Goal: Information Seeking & Learning: Find specific fact

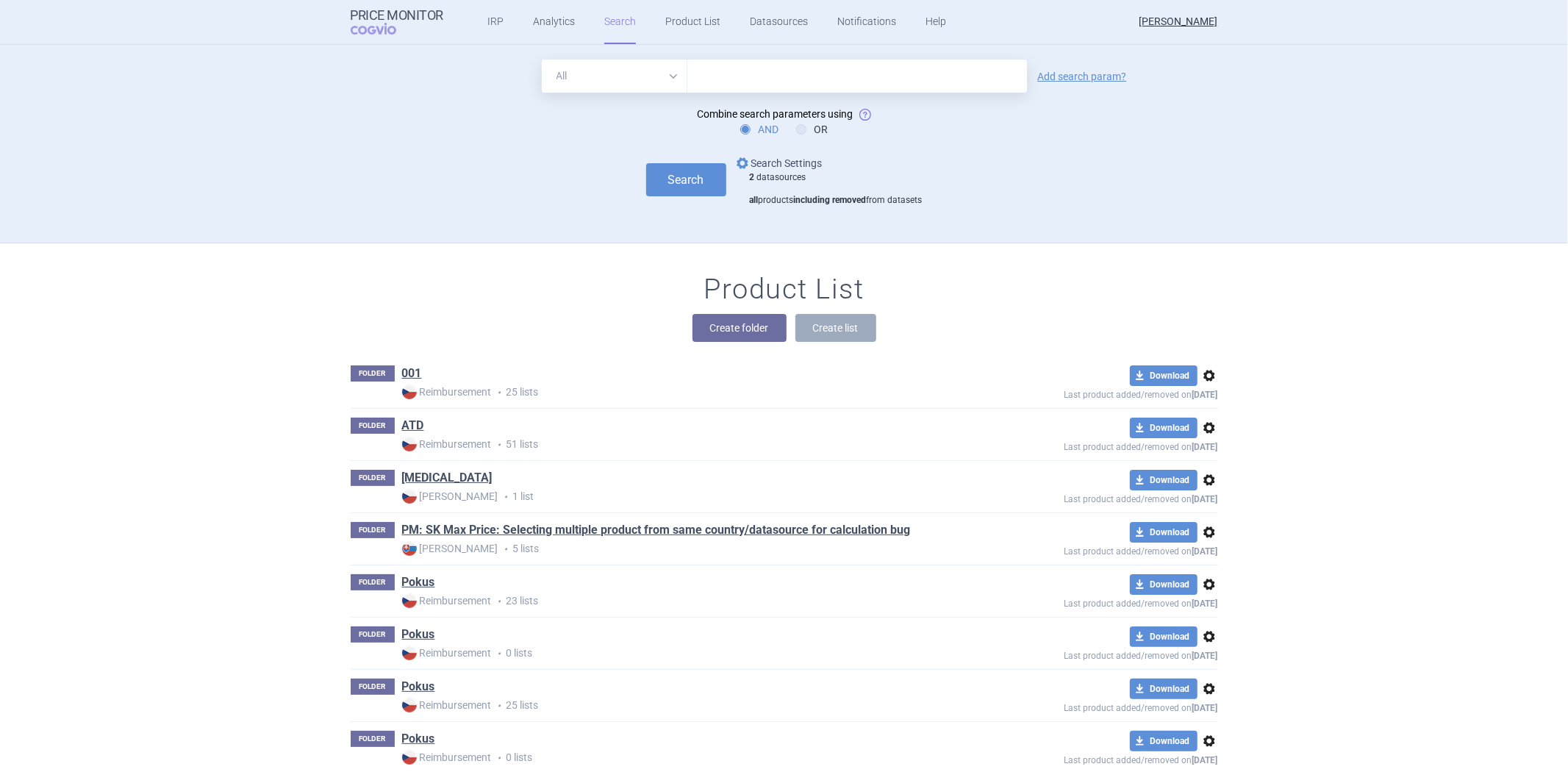
click at [782, 156] on link "options Search Settings" at bounding box center [778, 163] width 89 height 17
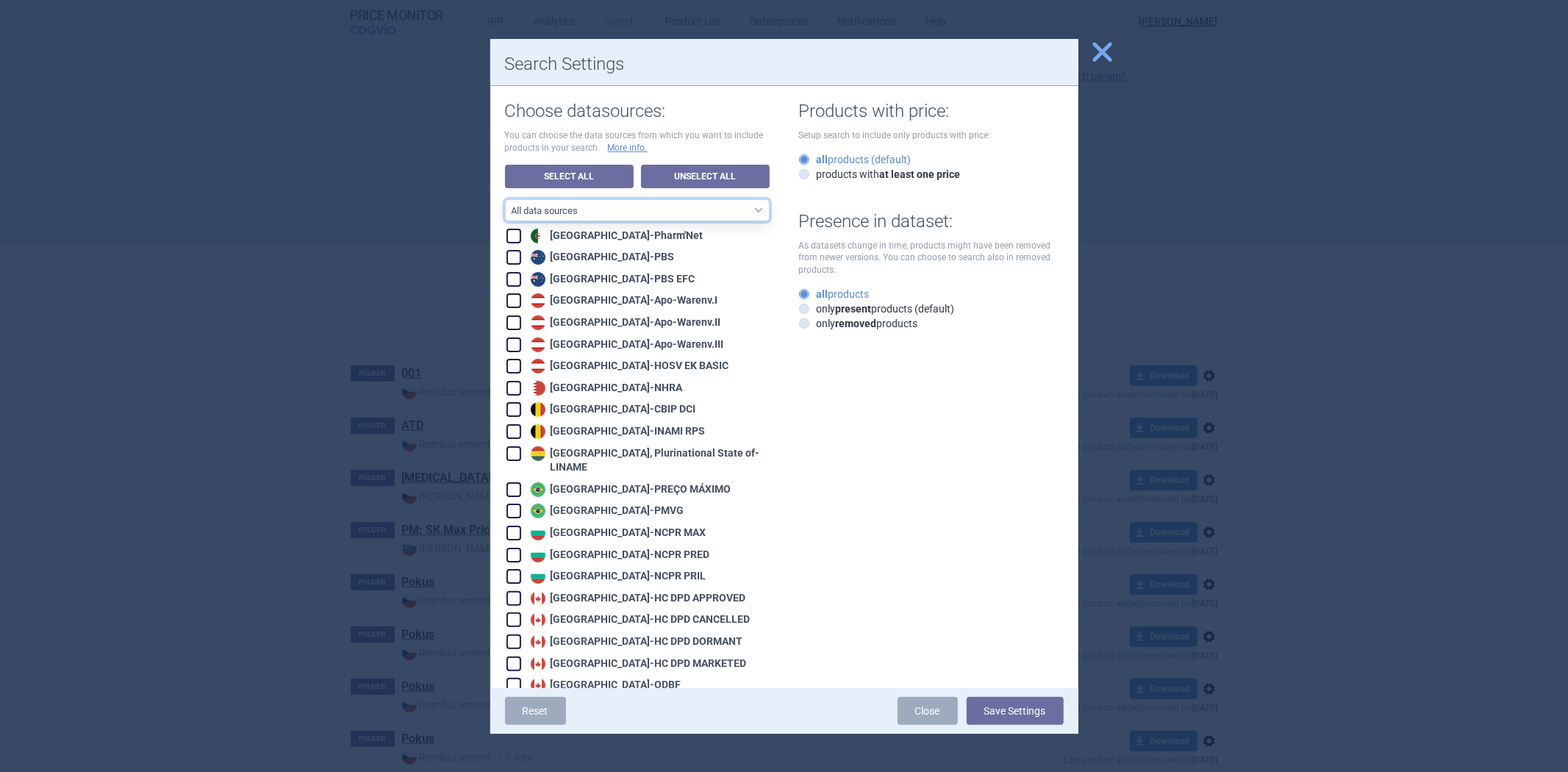
click at [682, 207] on select "All data sources CZ reference sources - Reimbursement SK reference sources - Of…" at bounding box center [637, 209] width 264 height 22
select select "3e39bb1b-0066-4e3d-9ac6-6dc98ece7831"
click at [505, 199] on select "All data sources CZ reference sources - Reimbursement SK reference sources - Of…" at bounding box center [637, 209] width 264 height 22
checkbox input "true"
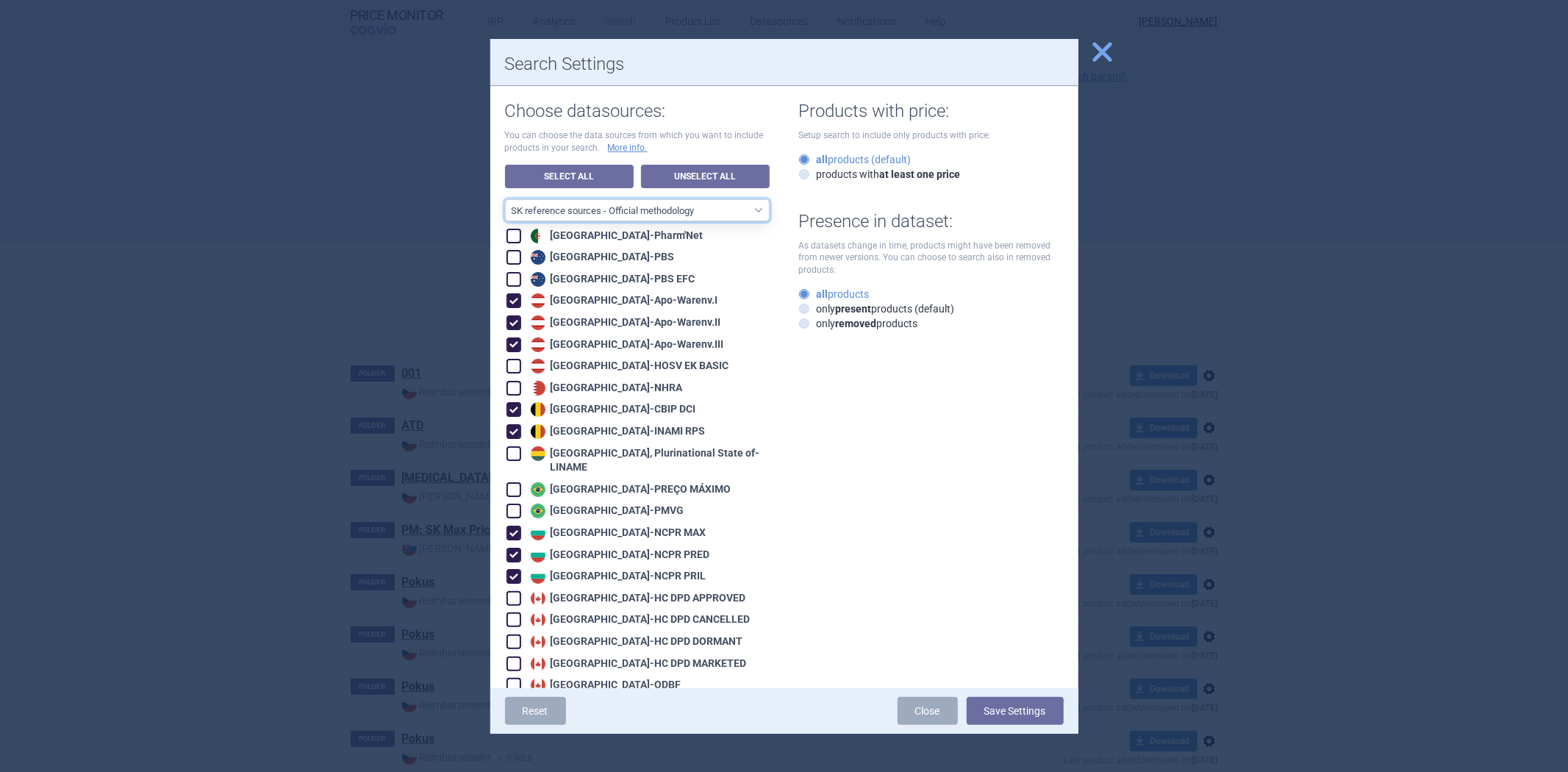
checkbox input "true"
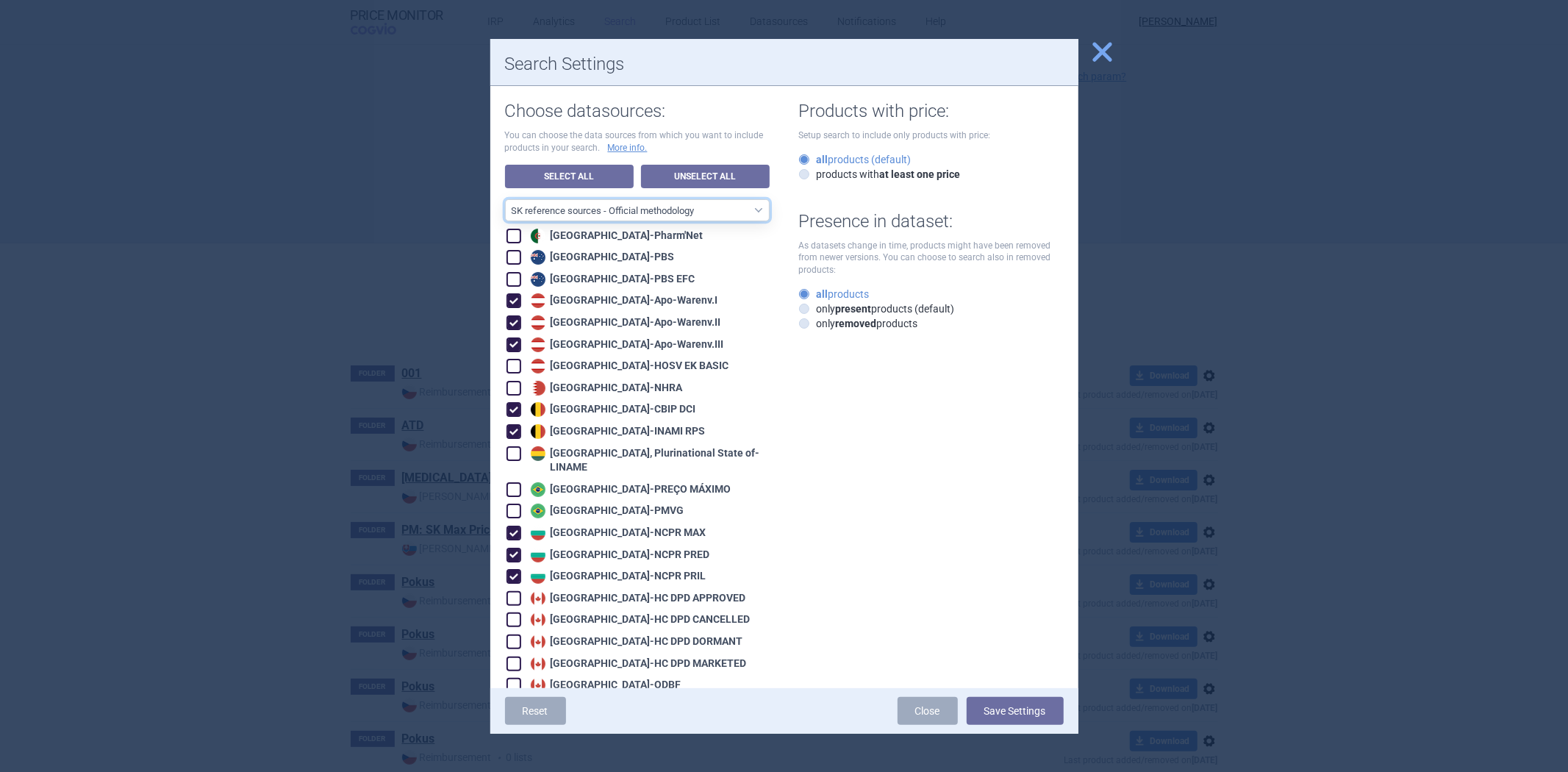
checkbox input "true"
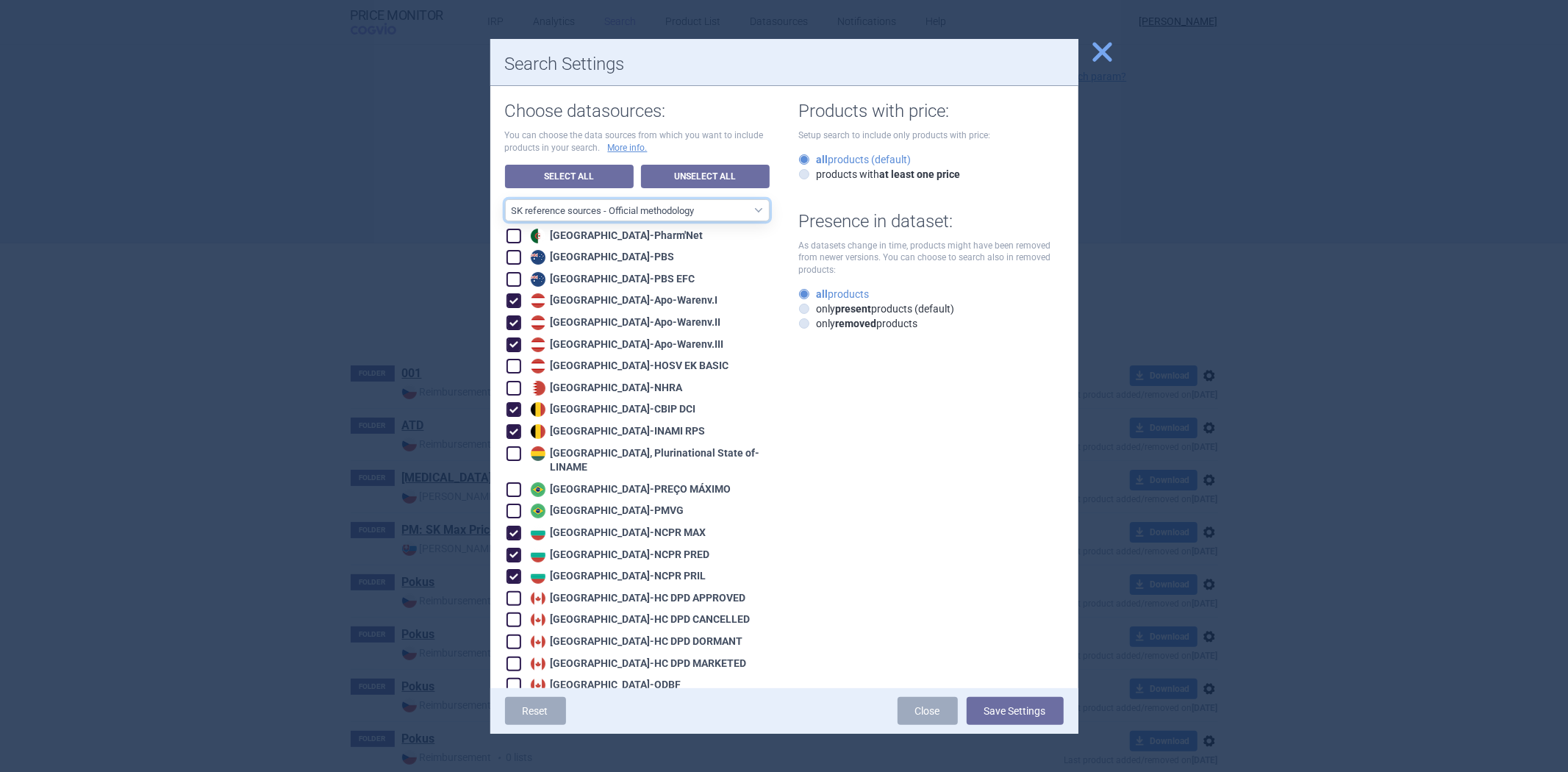
checkbox input "true"
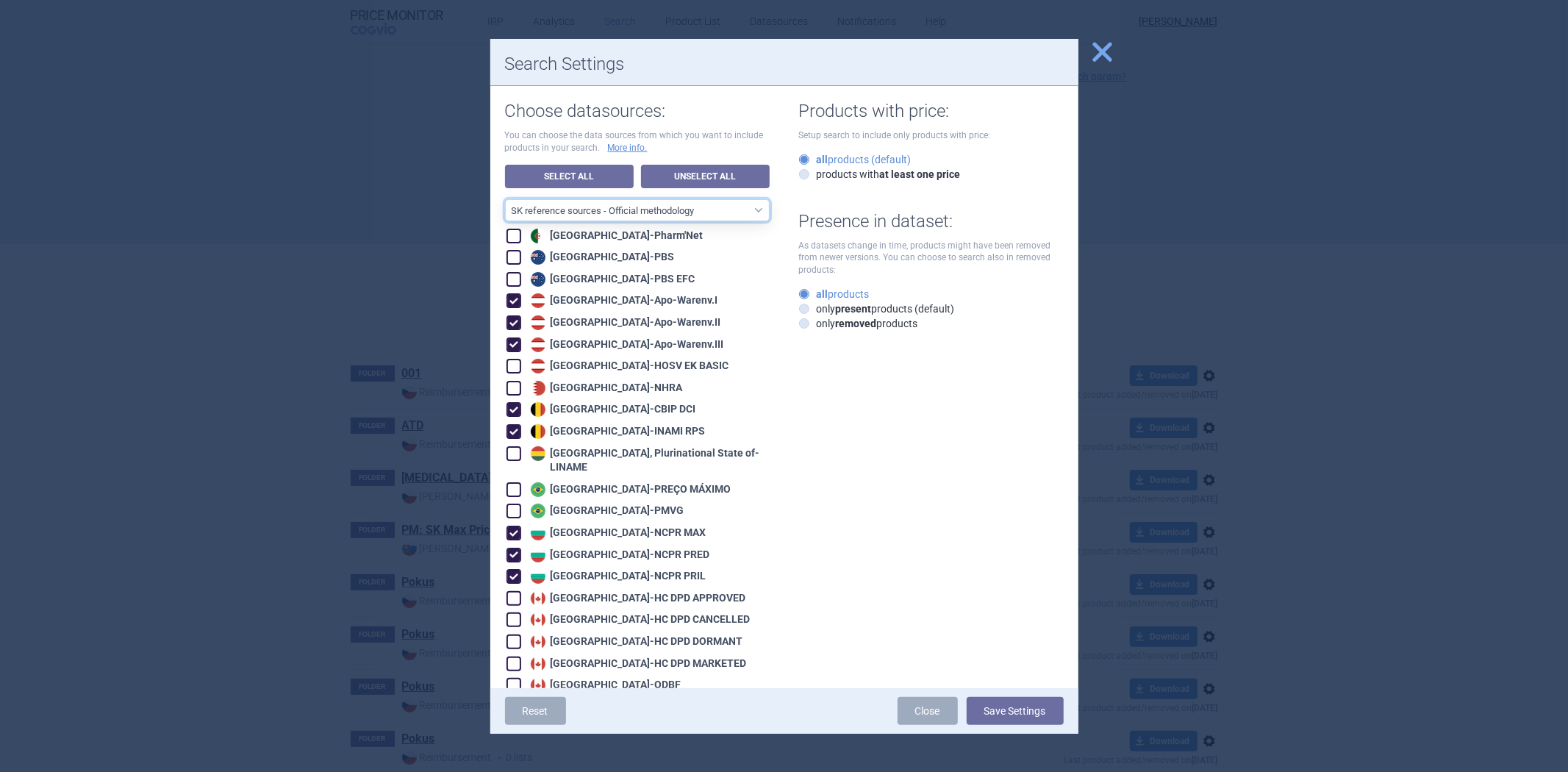
checkbox input "true"
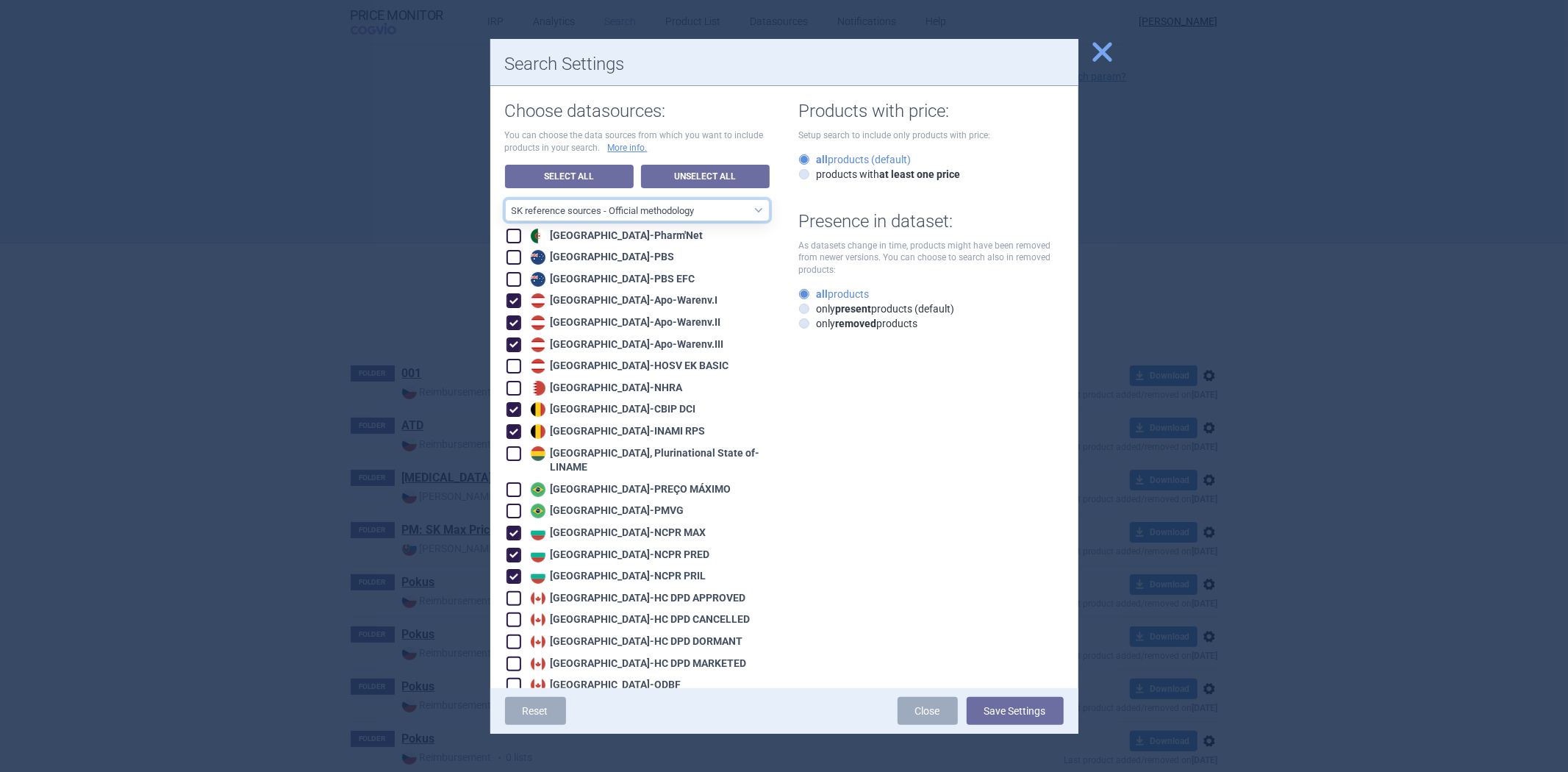
checkbox input "true"
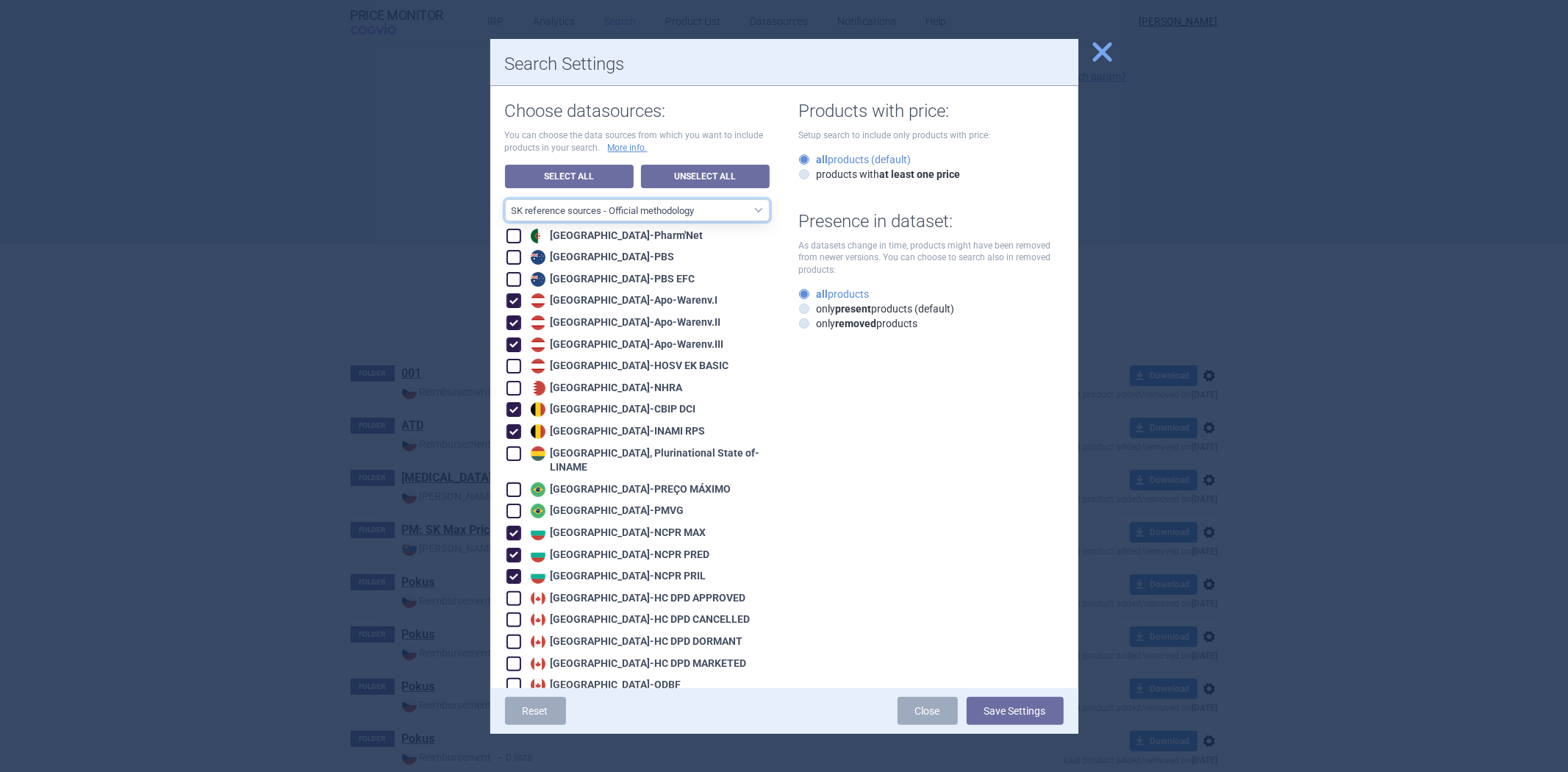
checkbox input "true"
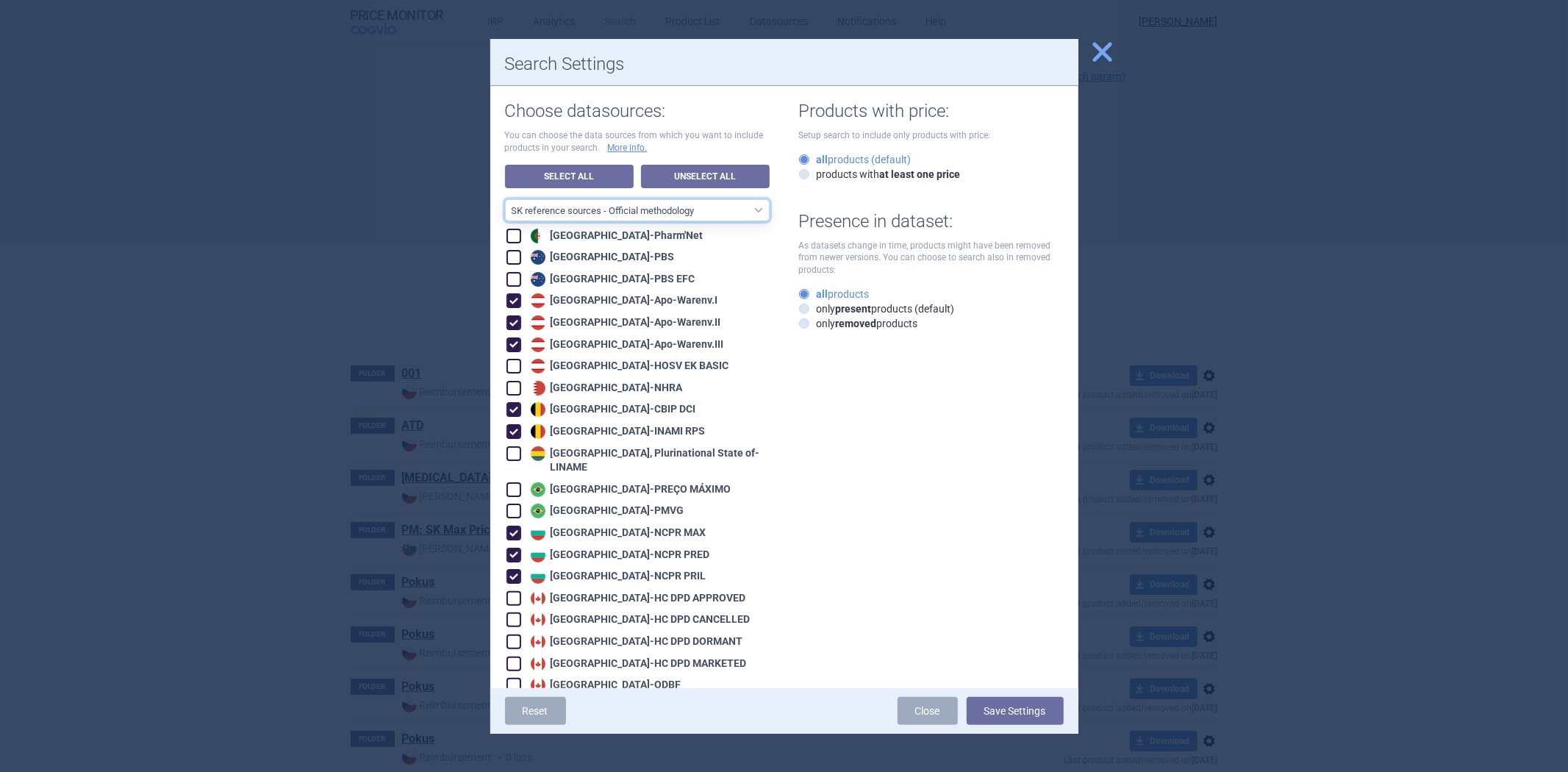
checkbox input "true"
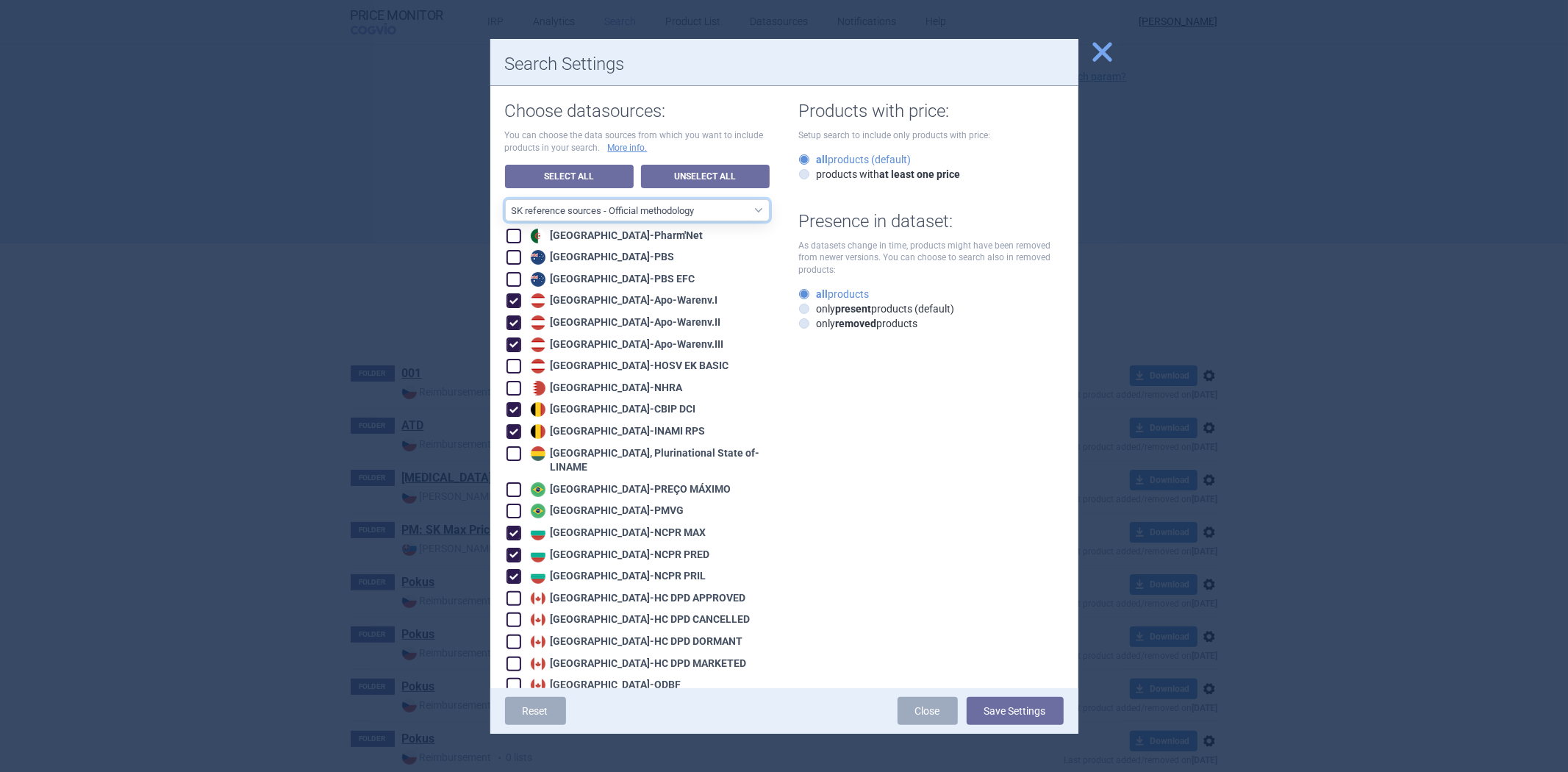
checkbox input "true"
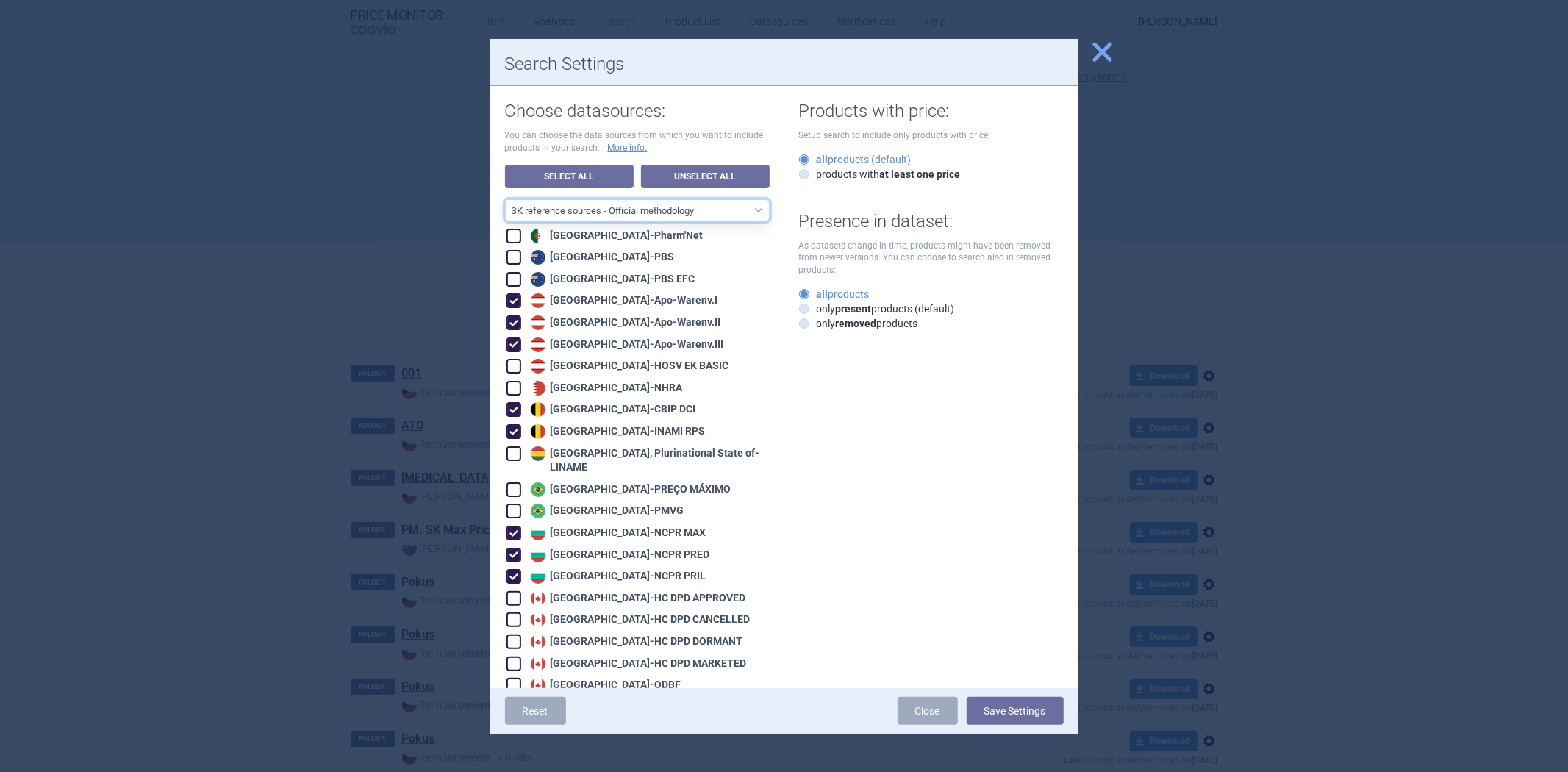
checkbox input "true"
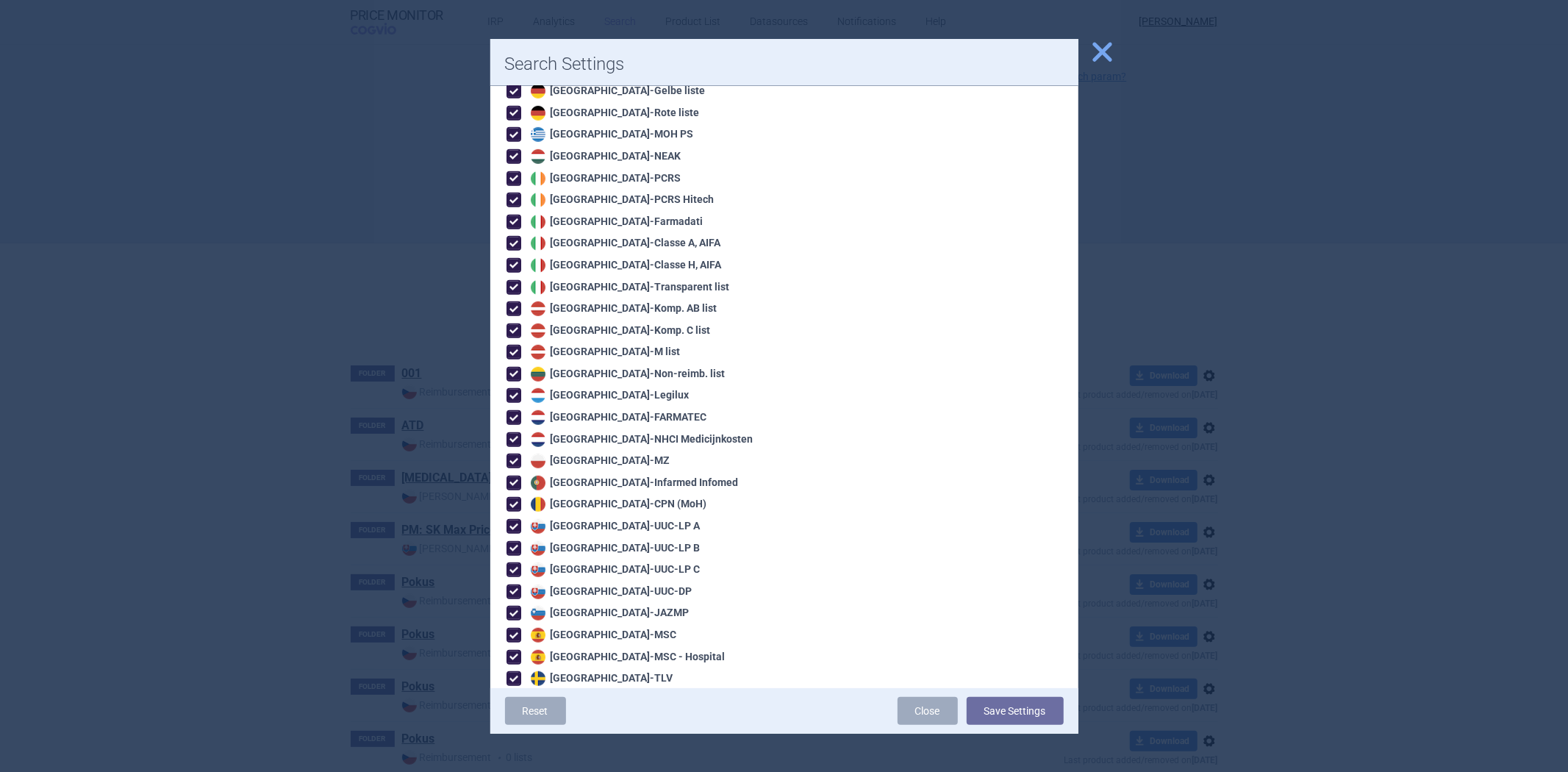
scroll to position [592, 0]
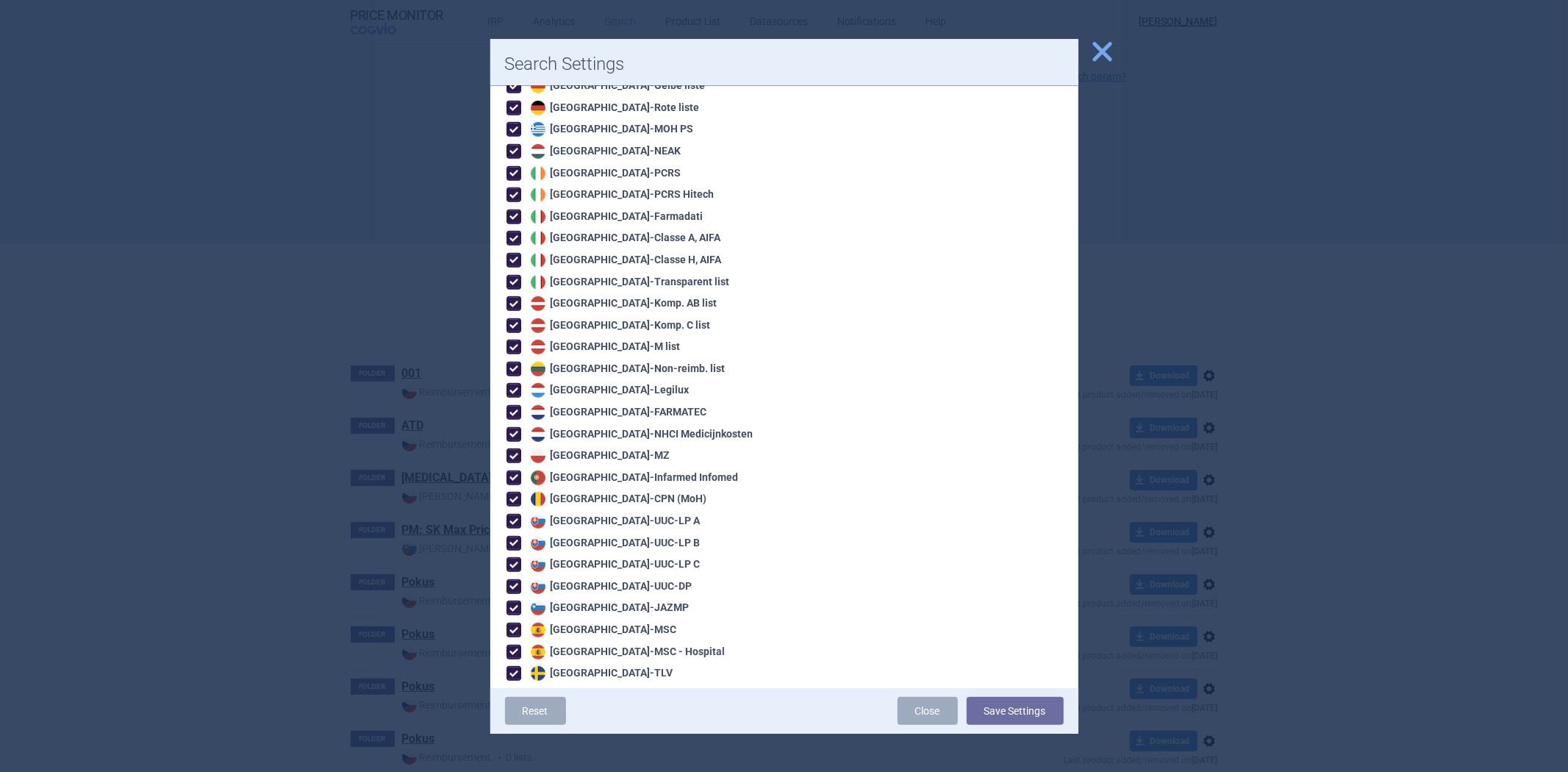
click at [1101, 51] on span "close" at bounding box center [1102, 51] width 26 height 26
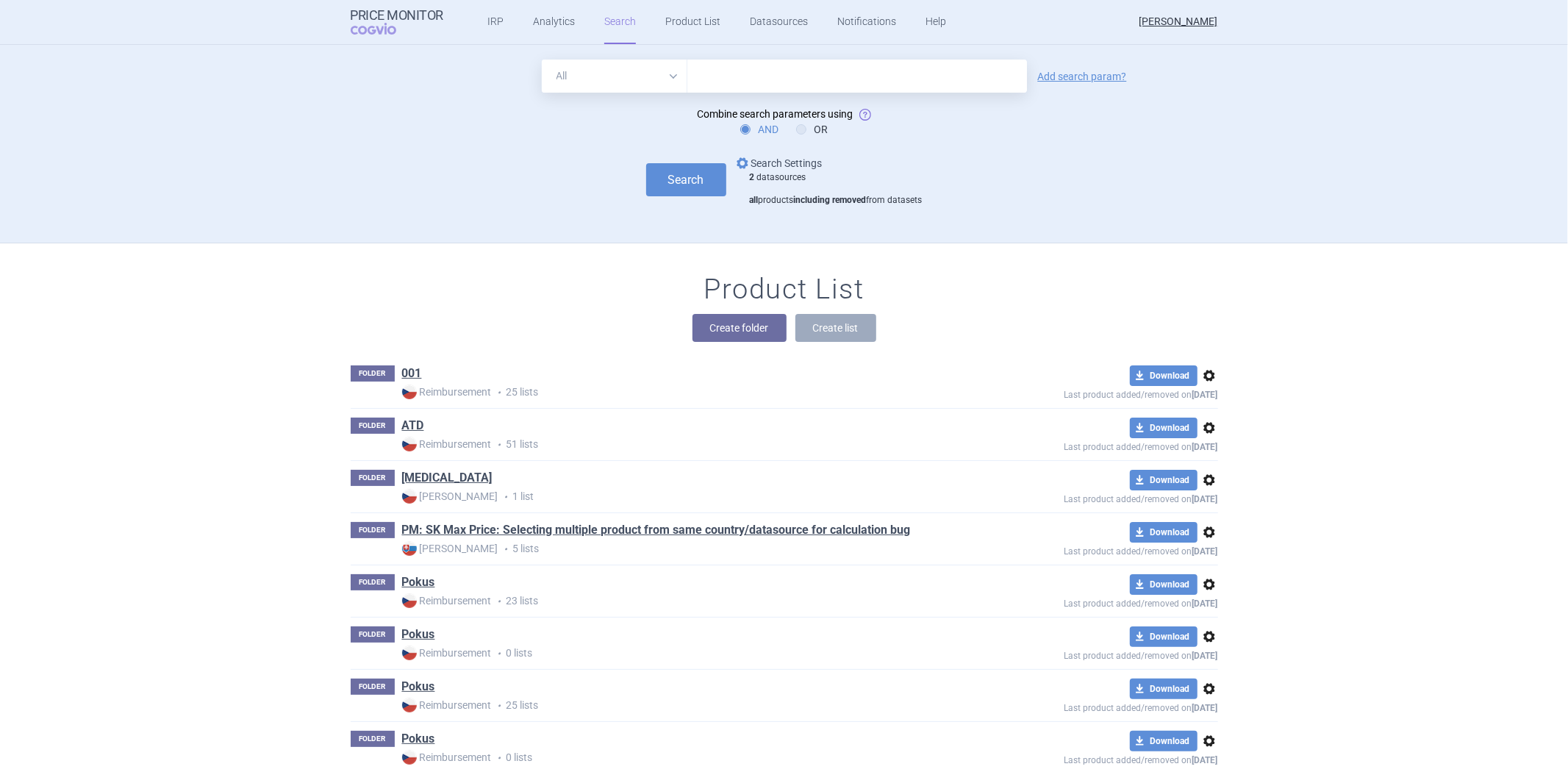
click at [811, 163] on link "options Search Settings" at bounding box center [778, 163] width 89 height 17
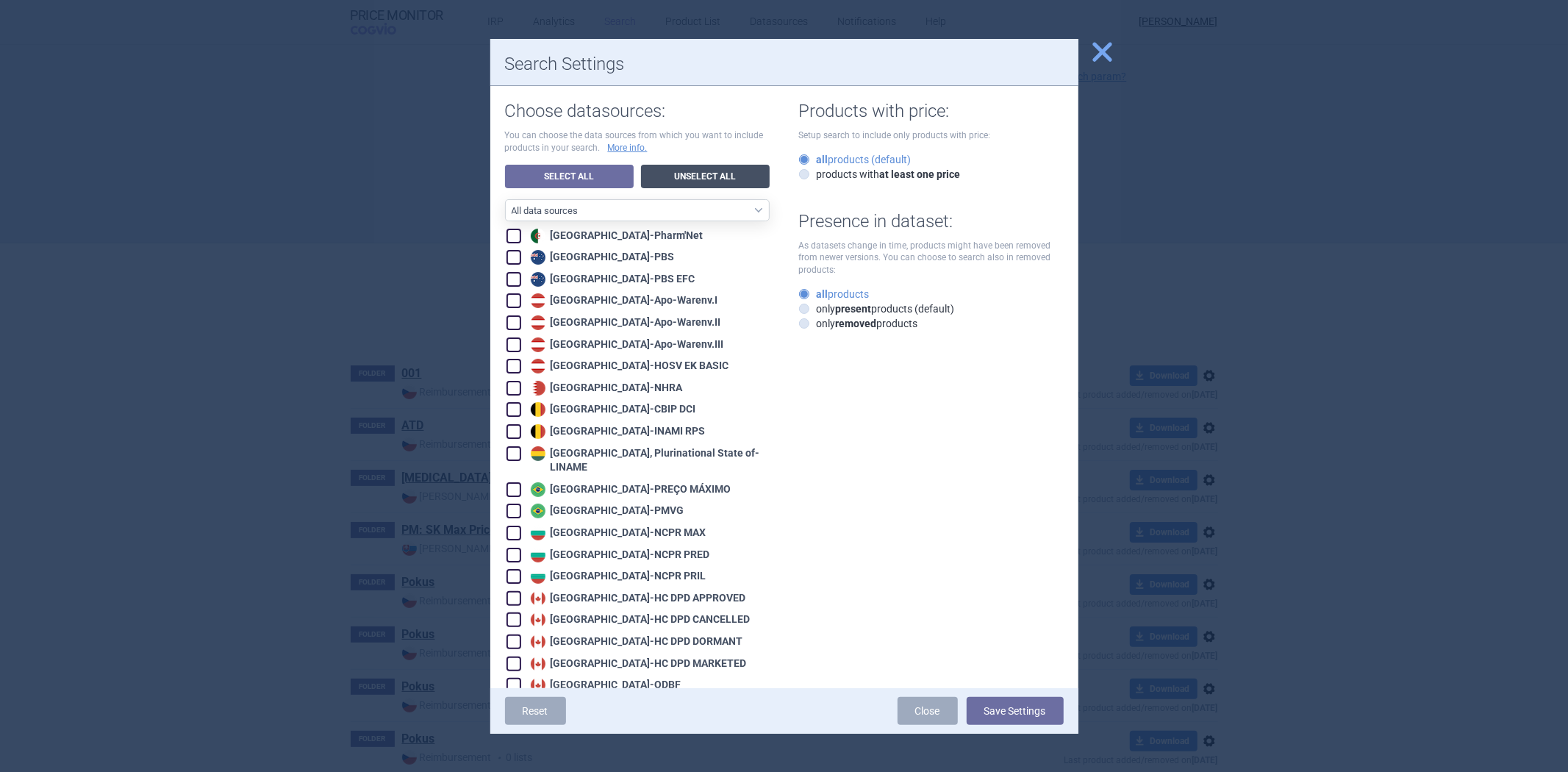
click at [694, 179] on link "Unselect All" at bounding box center [704, 177] width 128 height 23
checkbox input "false"
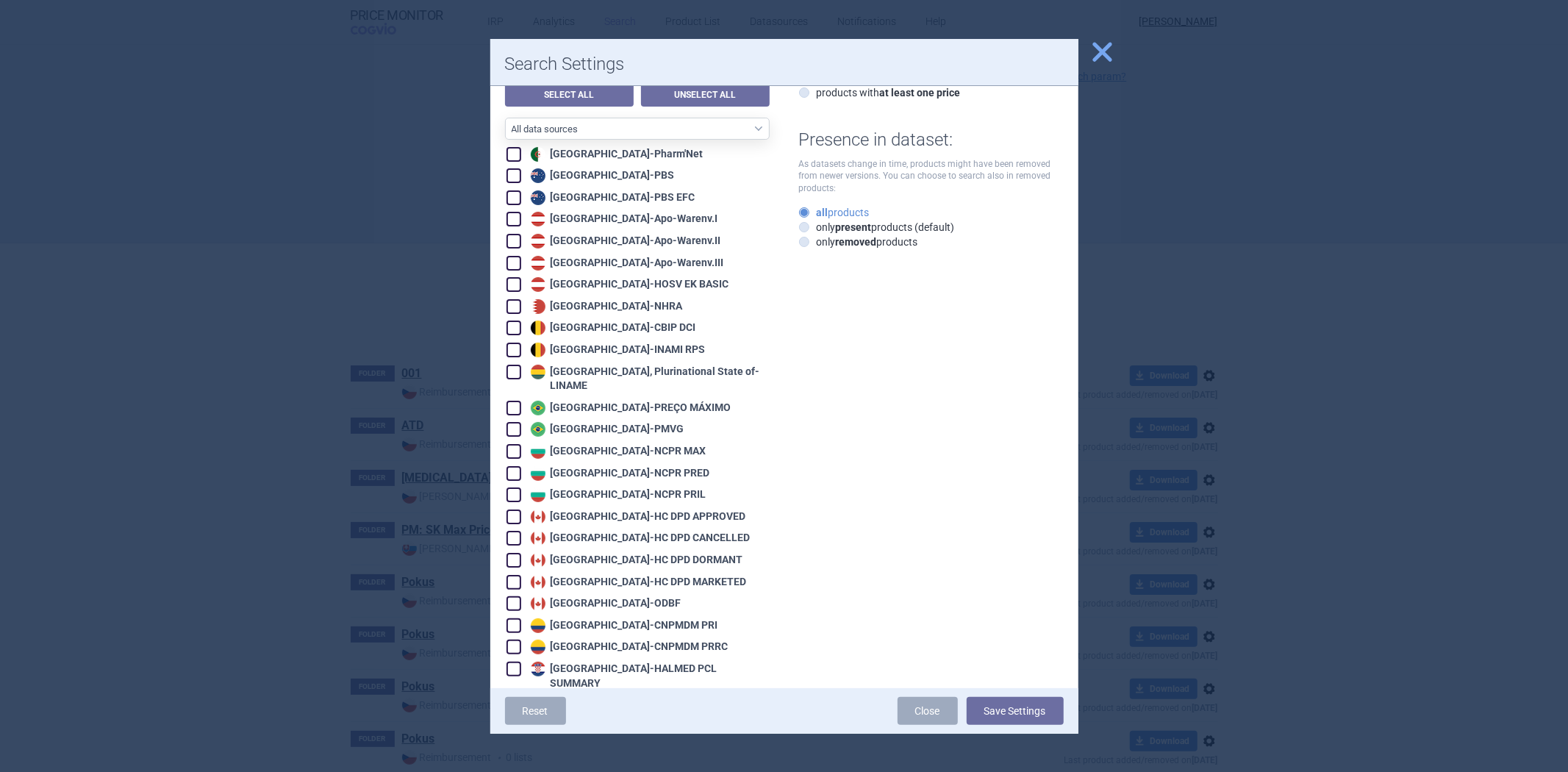
scroll to position [163, 0]
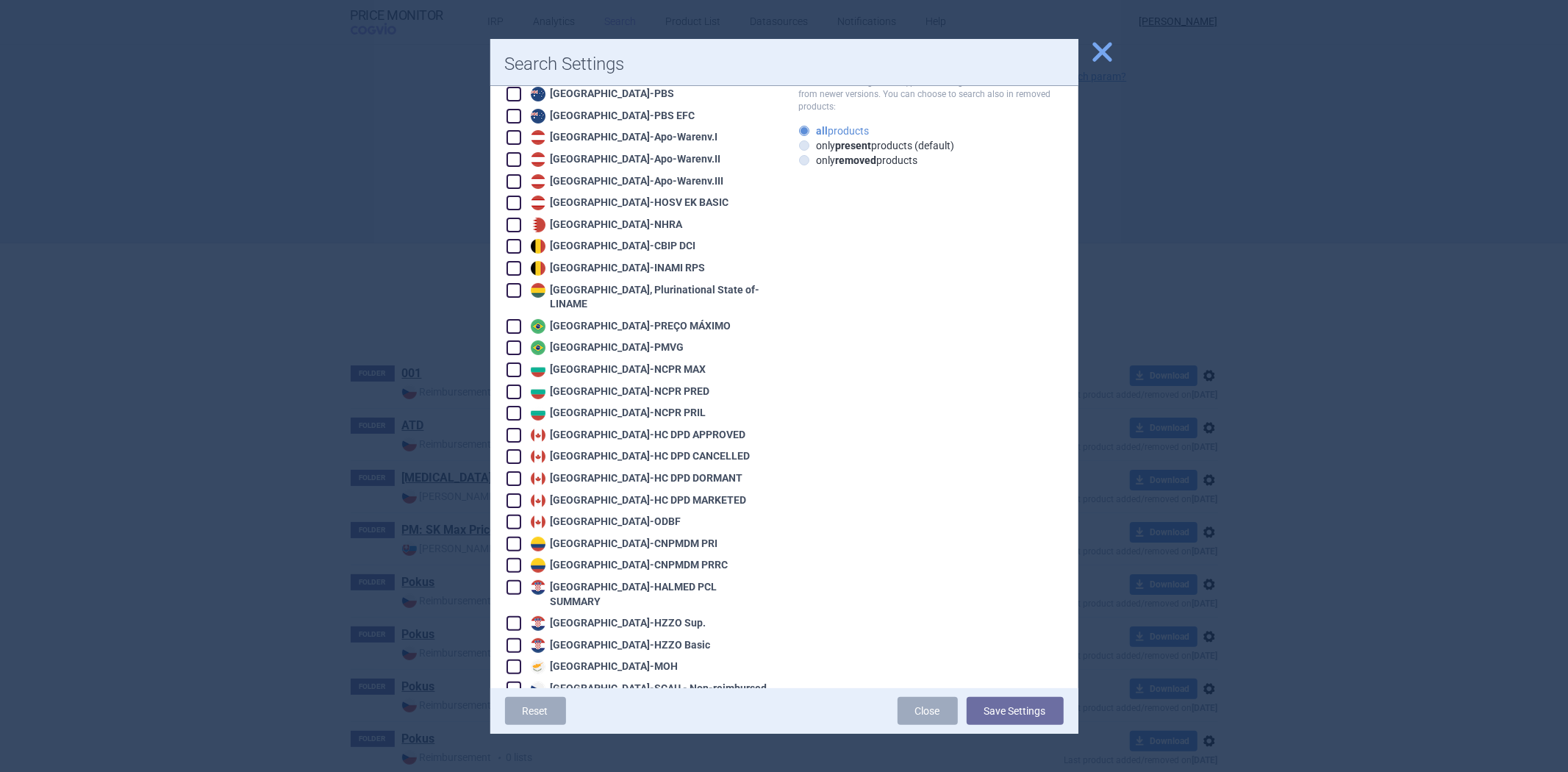
click at [616, 406] on div "[GEOGRAPHIC_DATA] - [GEOGRAPHIC_DATA] PRIL" at bounding box center [617, 413] width 179 height 14
checkbox input "true"
click at [1002, 702] on button "Save Settings" at bounding box center [1015, 710] width 97 height 28
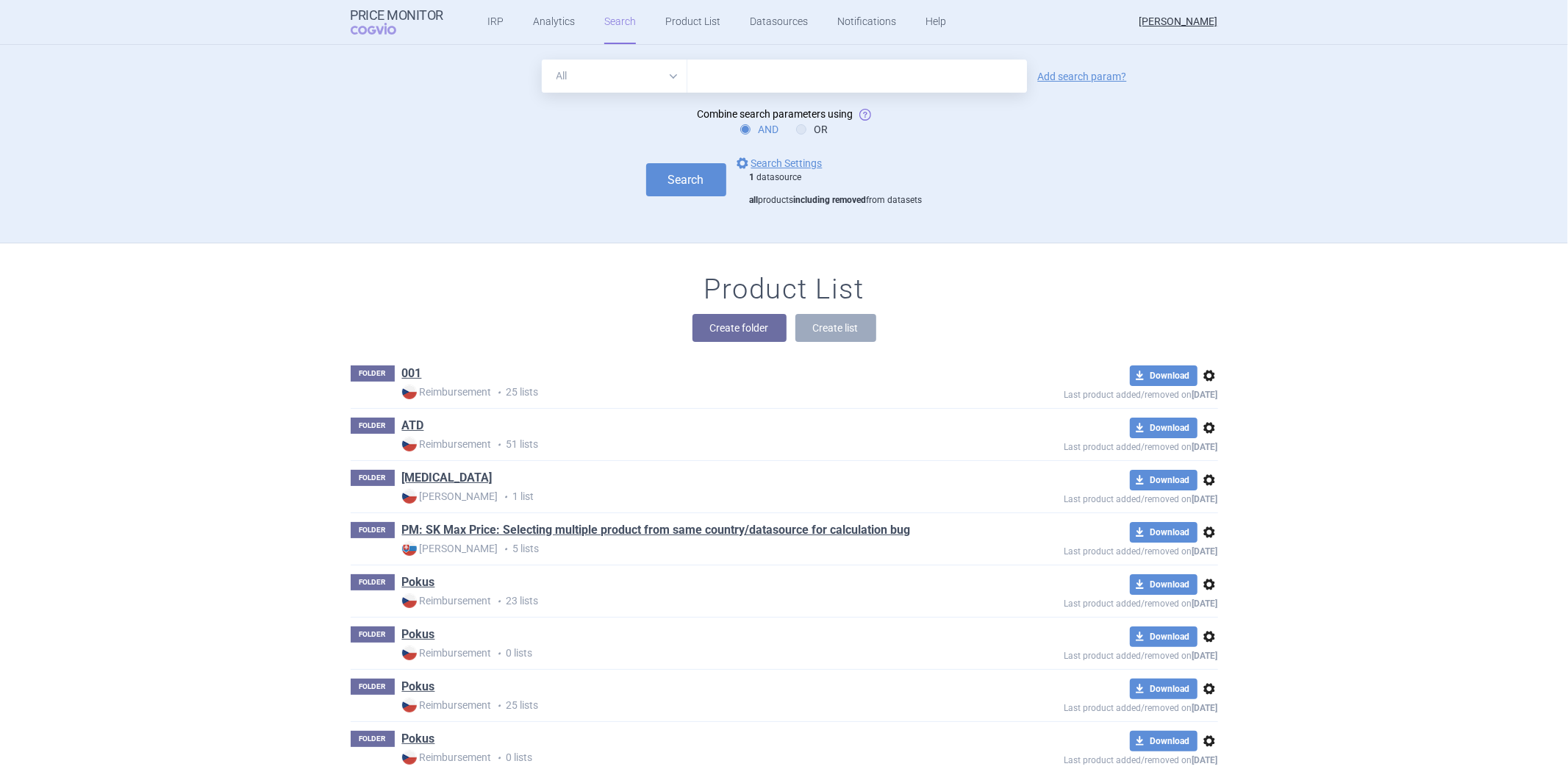
click at [691, 196] on div "Search options Search Settings 1 datasource all products including removed from…" at bounding box center [784, 180] width 867 height 52
click at [676, 185] on button "Search" at bounding box center [686, 179] width 80 height 33
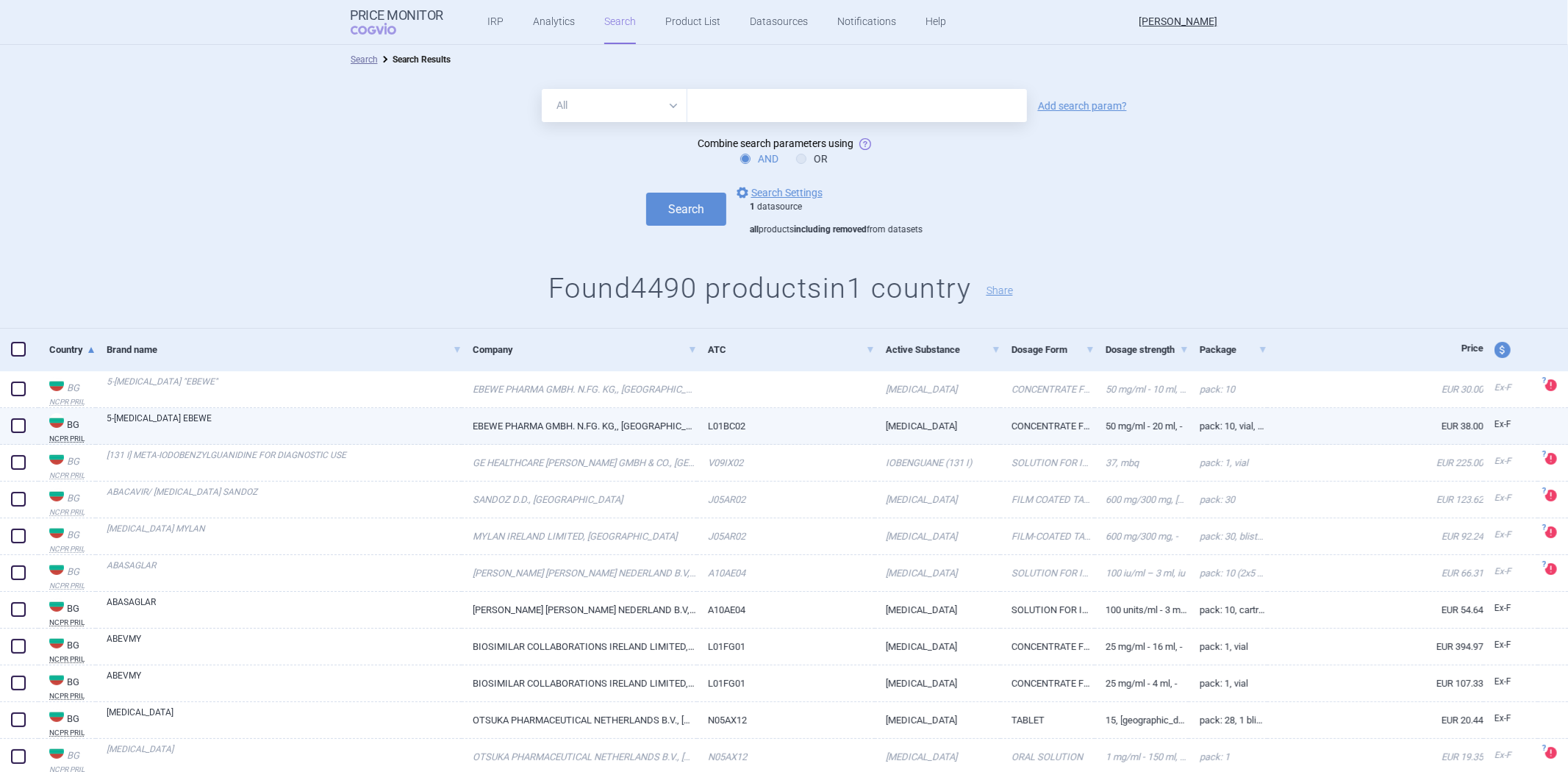
click at [582, 430] on link "EBEWE PHARMA GMBH. N.FG. KG,, [GEOGRAPHIC_DATA]" at bounding box center [579, 426] width 235 height 36
select select "EUR"
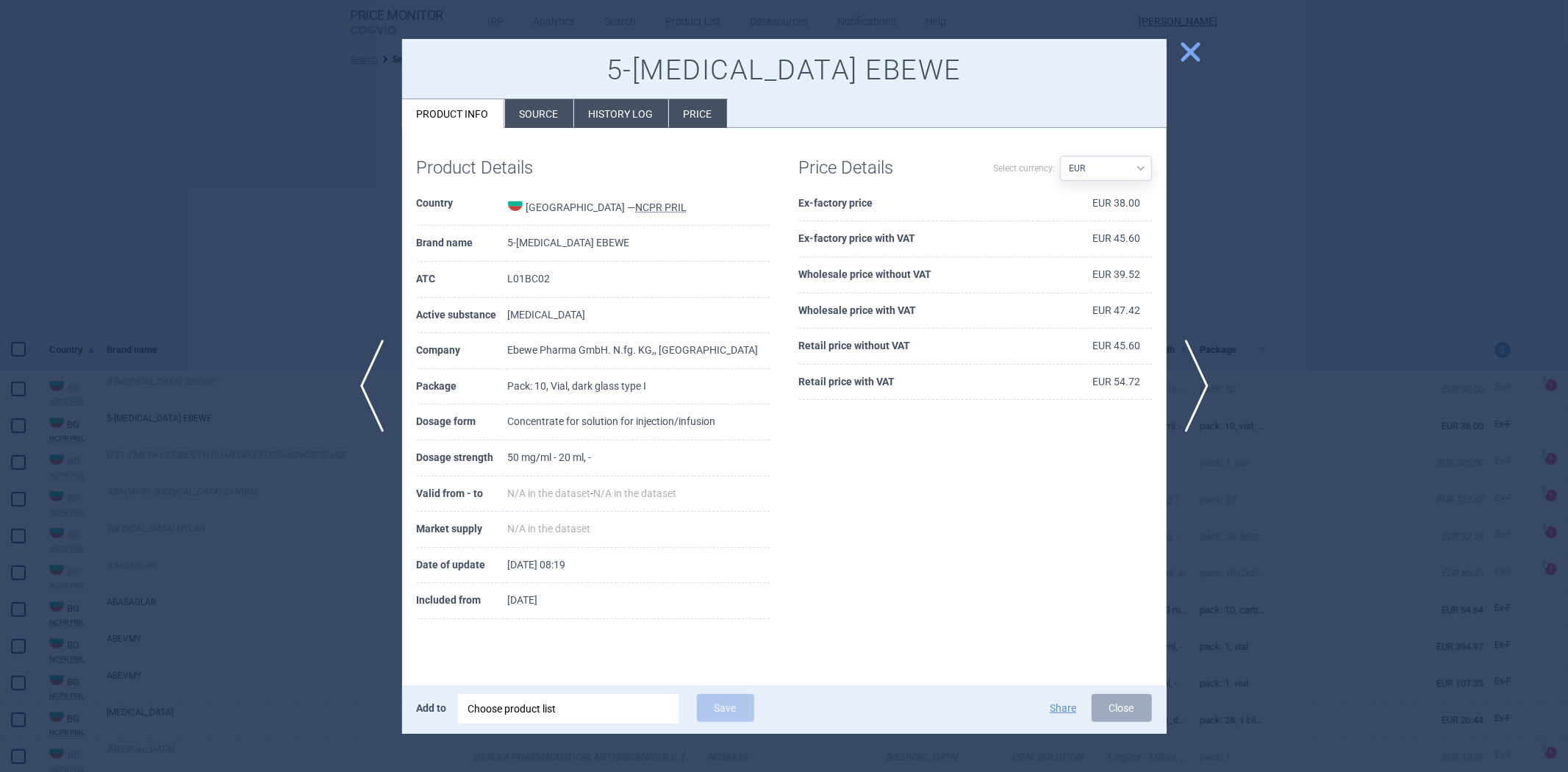
click at [1182, 61] on span "close" at bounding box center [1190, 51] width 26 height 26
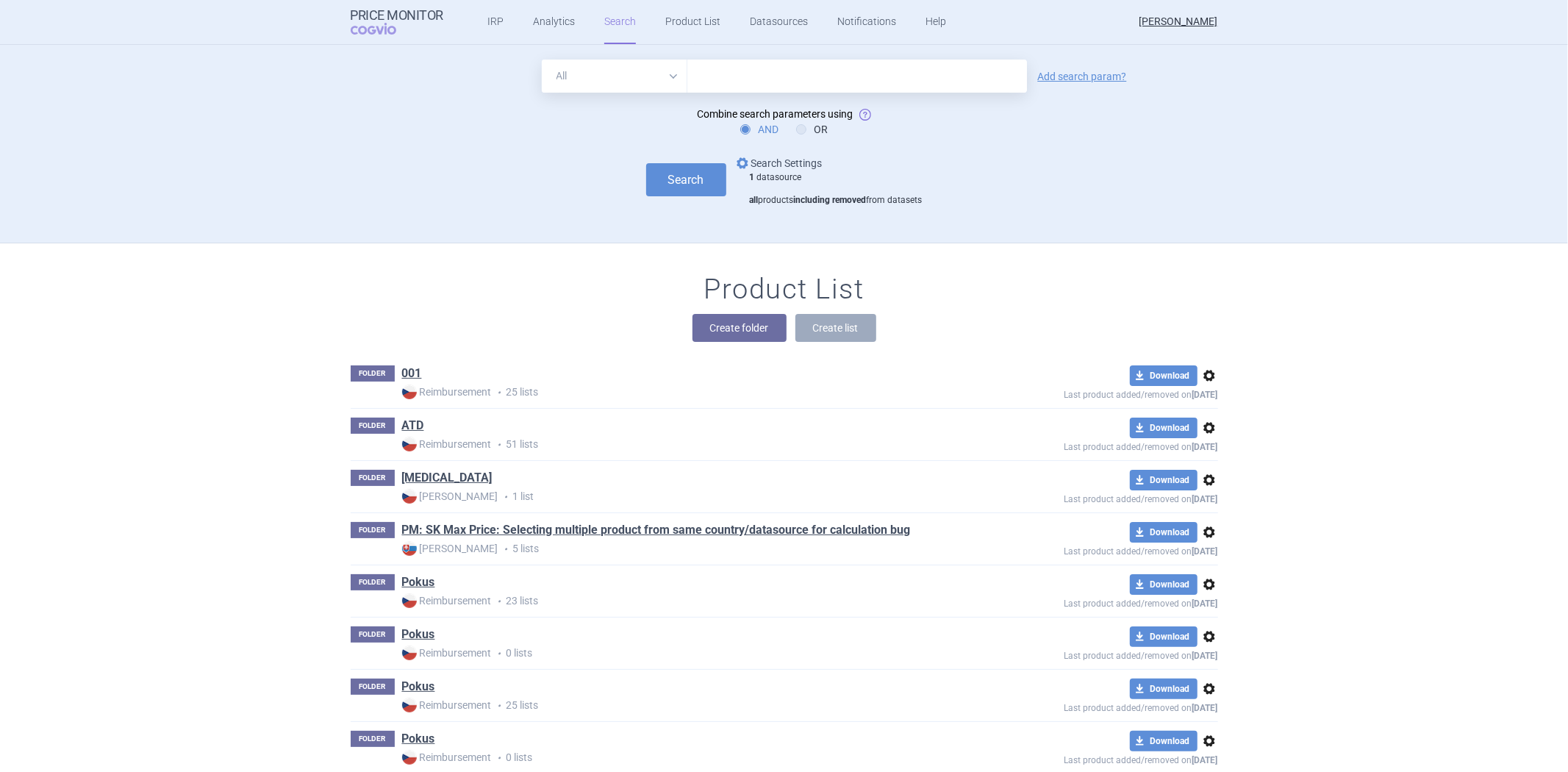
click at [789, 155] on link "options Search Settings" at bounding box center [778, 163] width 89 height 17
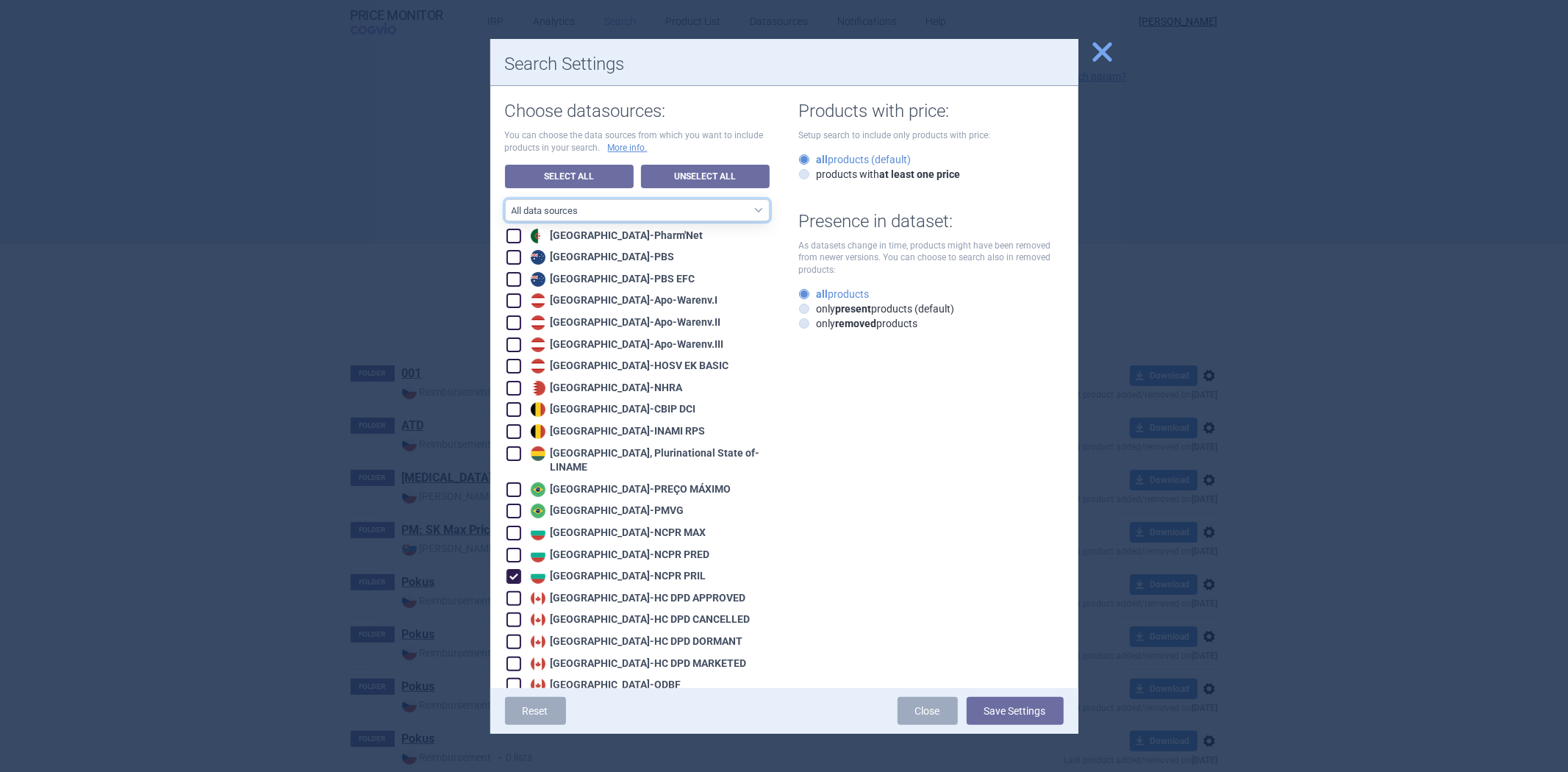
click at [641, 214] on select "All data sources CZ reference sources - Reimbursement SK reference sources - Of…" at bounding box center [637, 209] width 264 height 22
select select "9dbb7c6e-ea10-47e4-ac46-e28bda984dcc"
click at [505, 199] on select "All data sources CZ reference sources - Reimbursement SK reference sources - Of…" at bounding box center [637, 209] width 264 height 22
checkbox input "true"
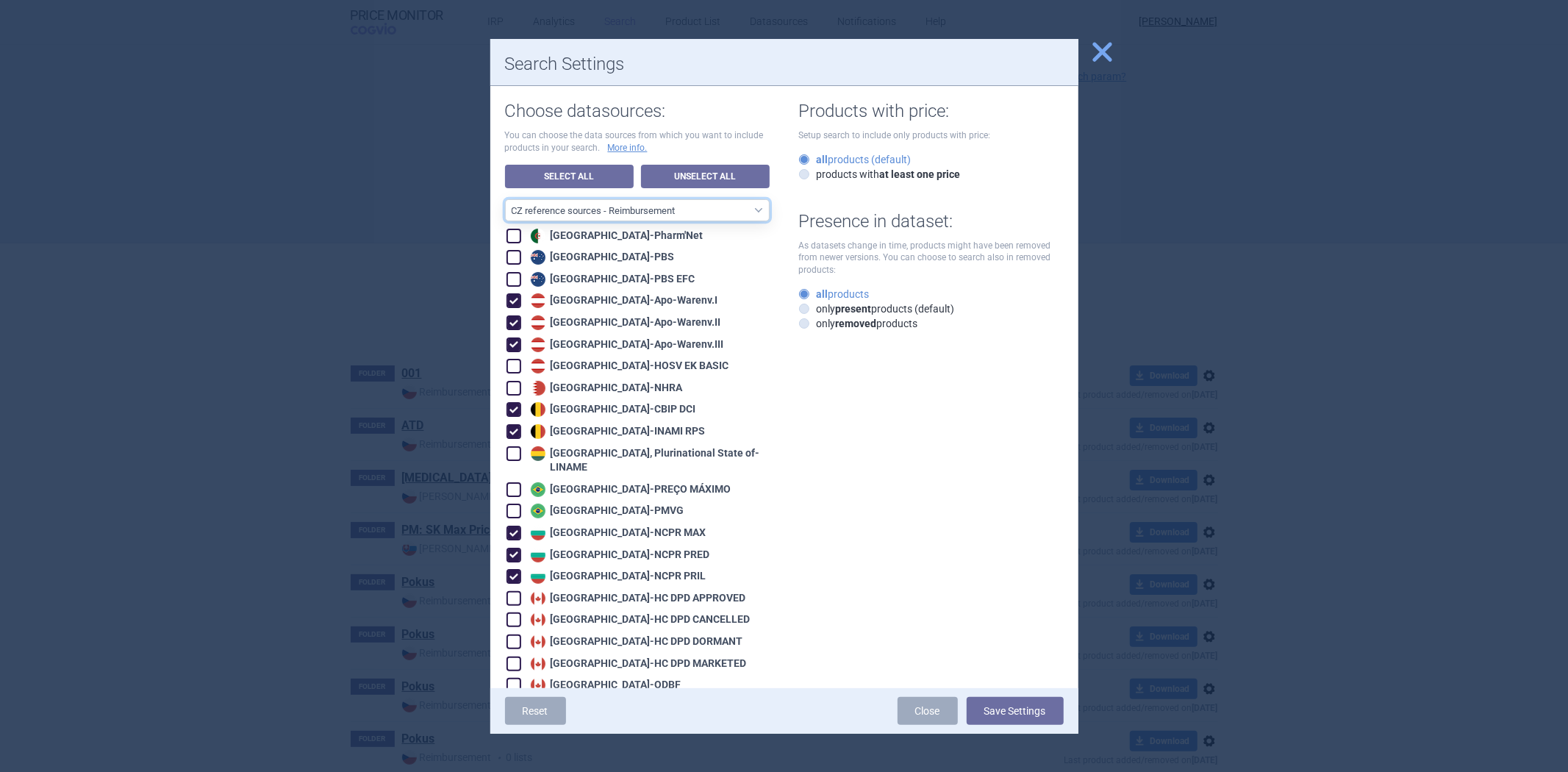
checkbox input "true"
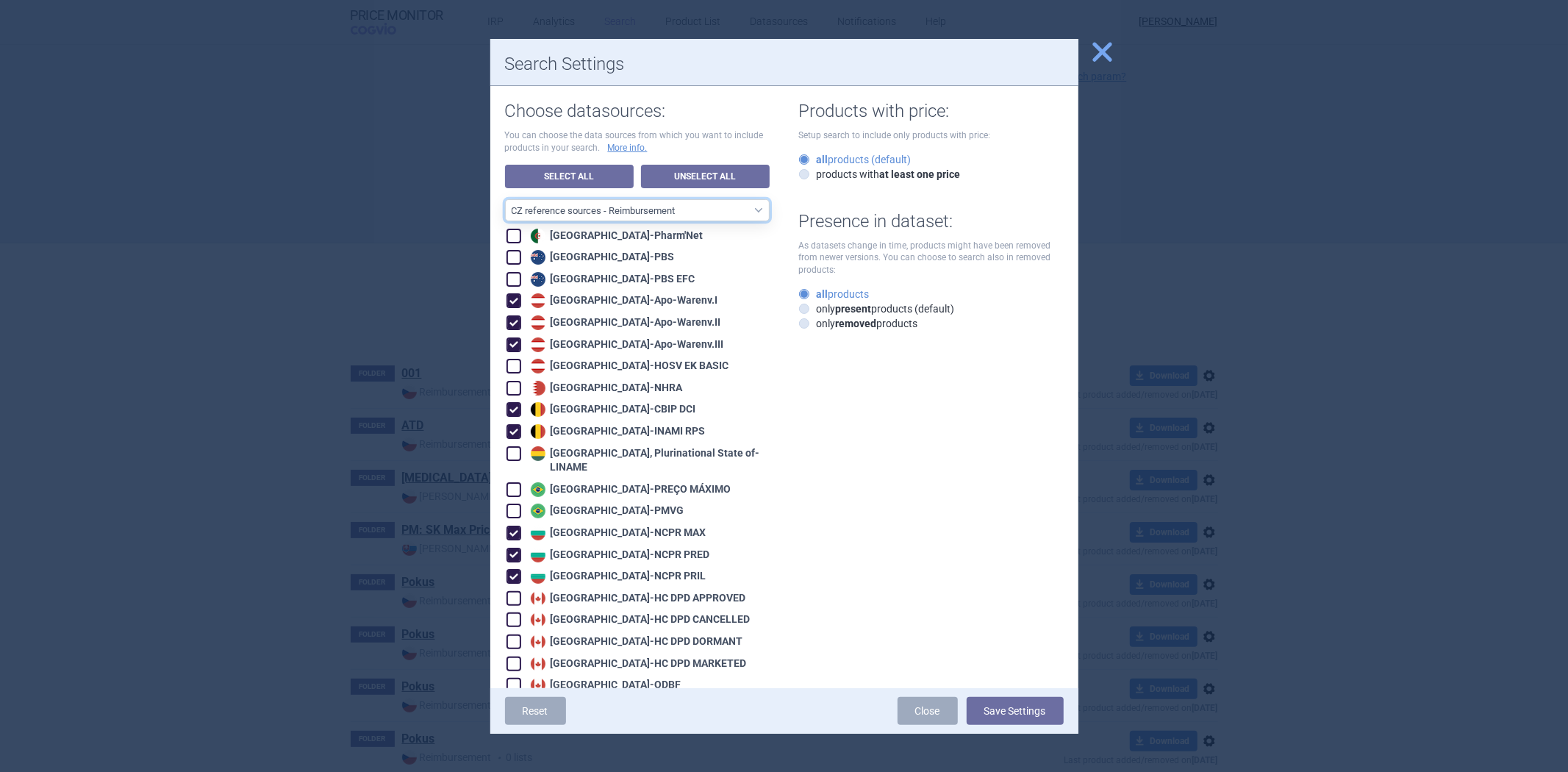
checkbox input "true"
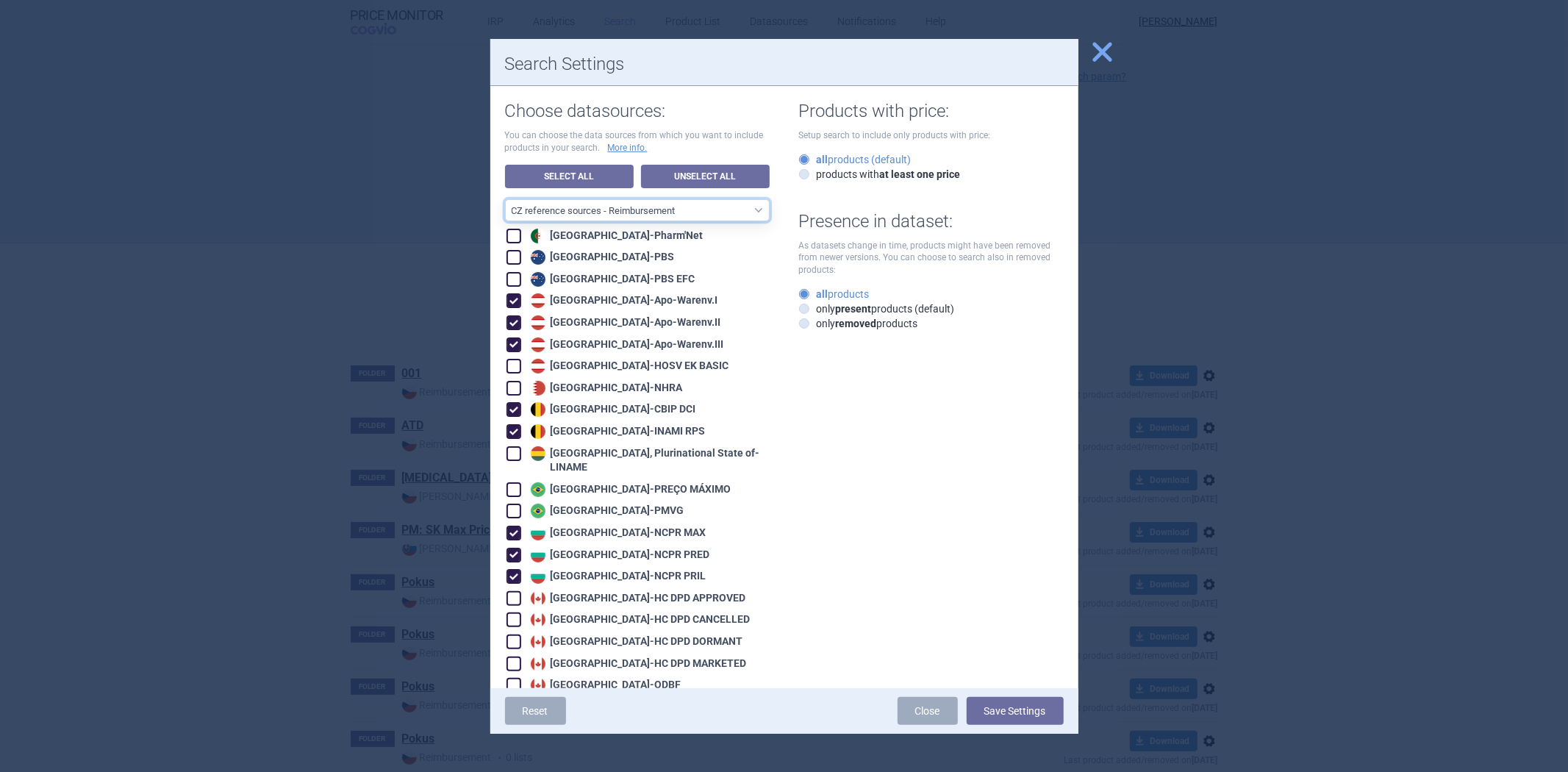
checkbox input "true"
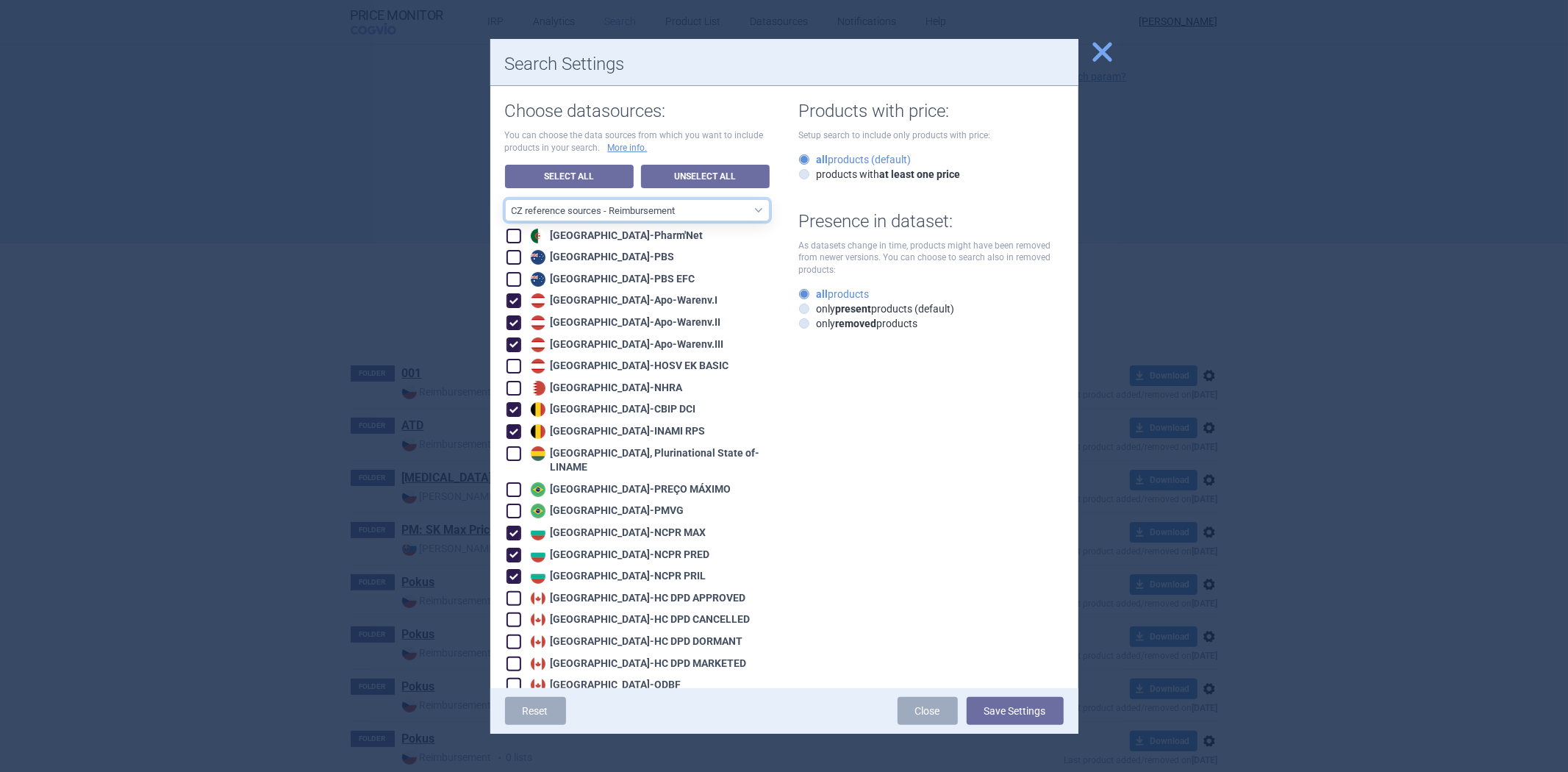
checkbox input "true"
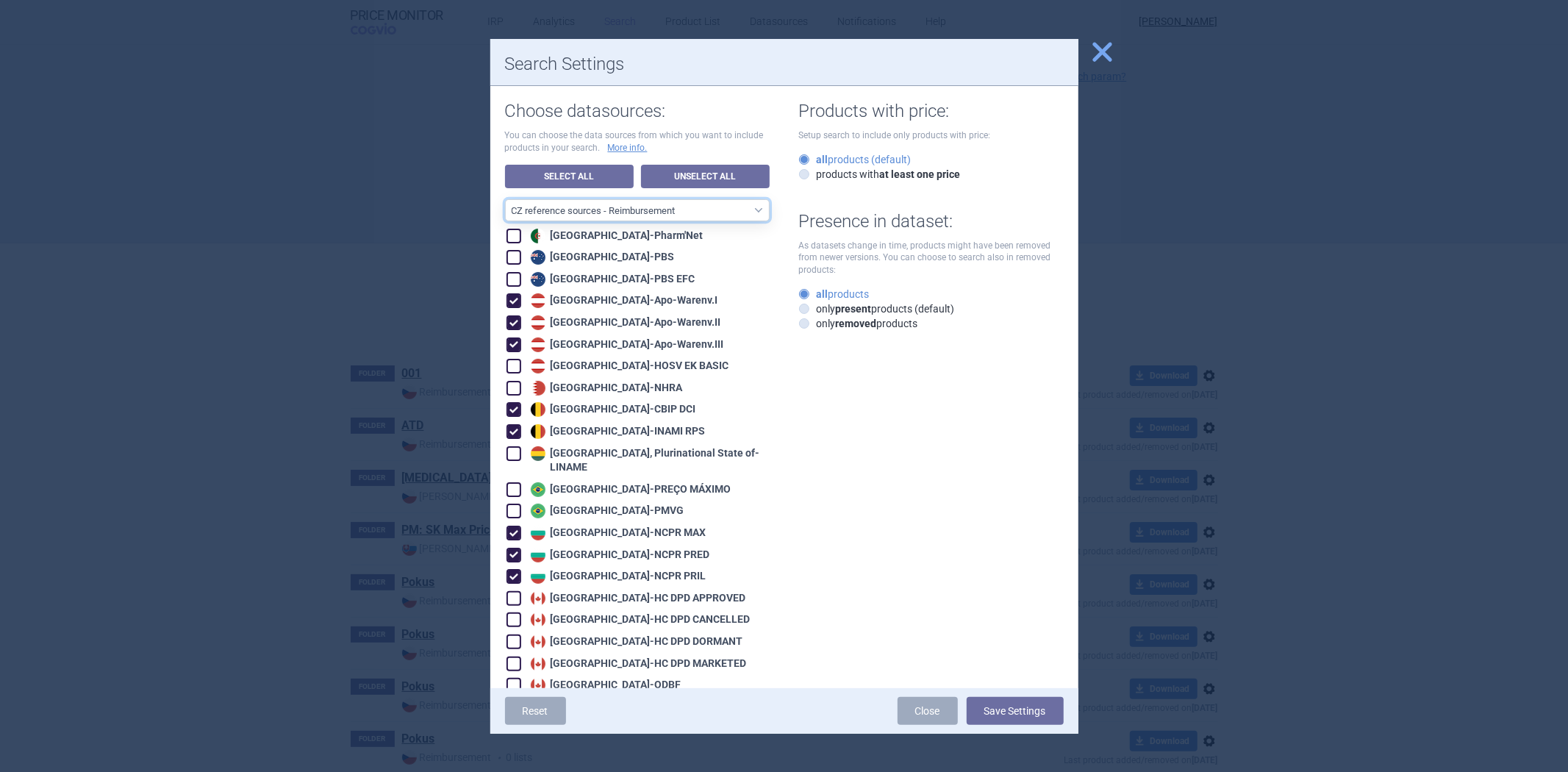
checkbox input "true"
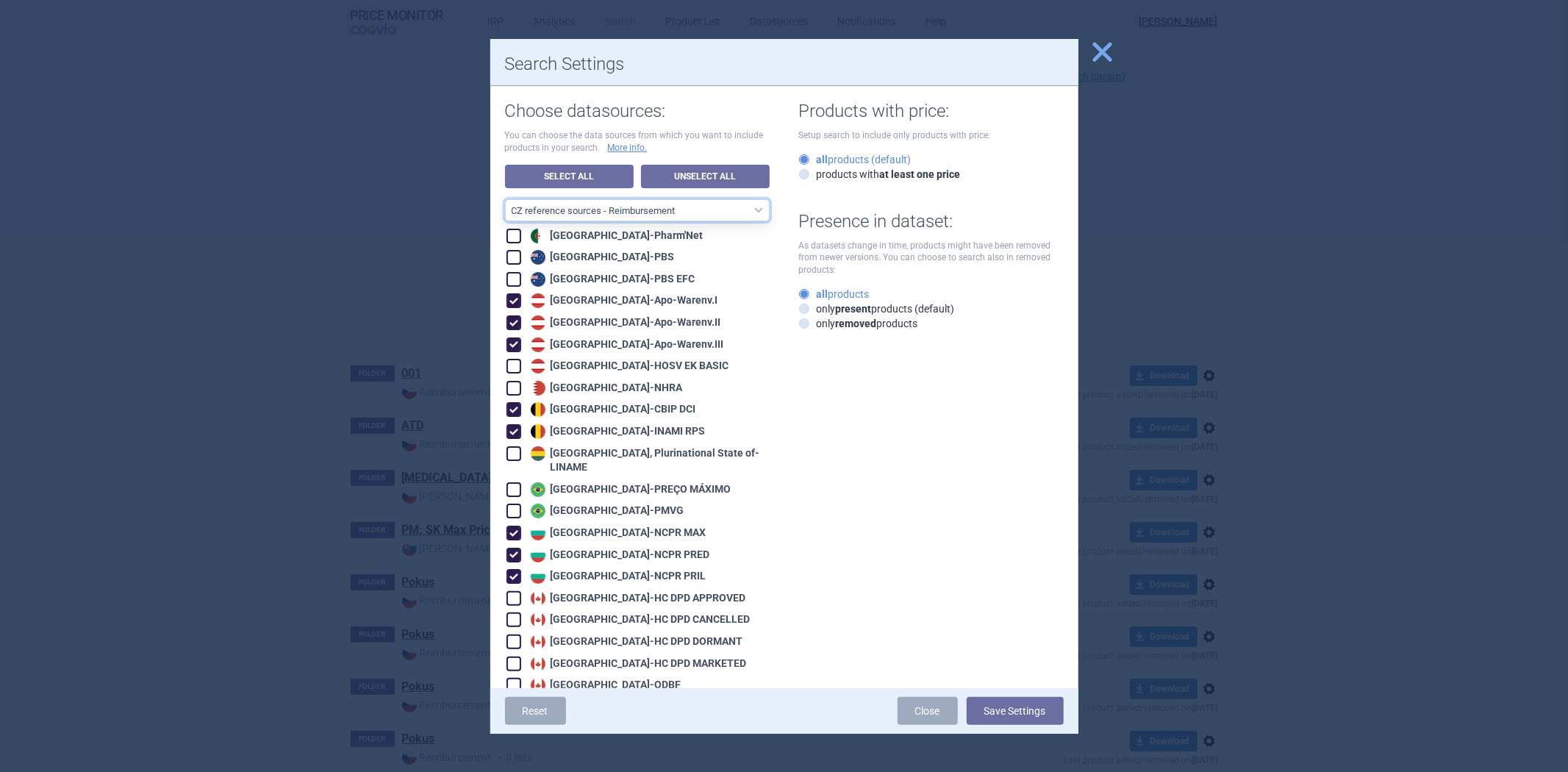
checkbox input "true"
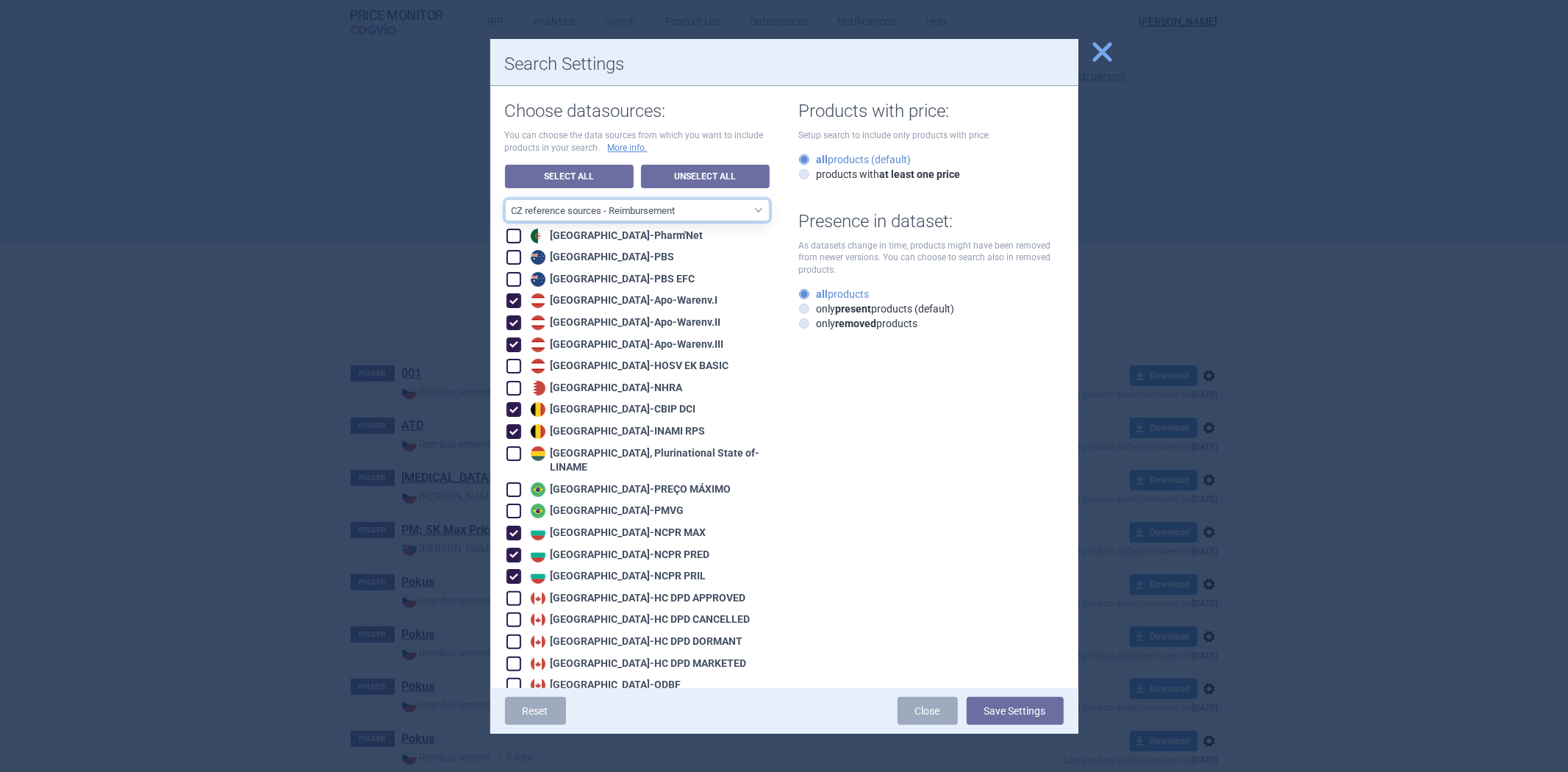
checkbox input "true"
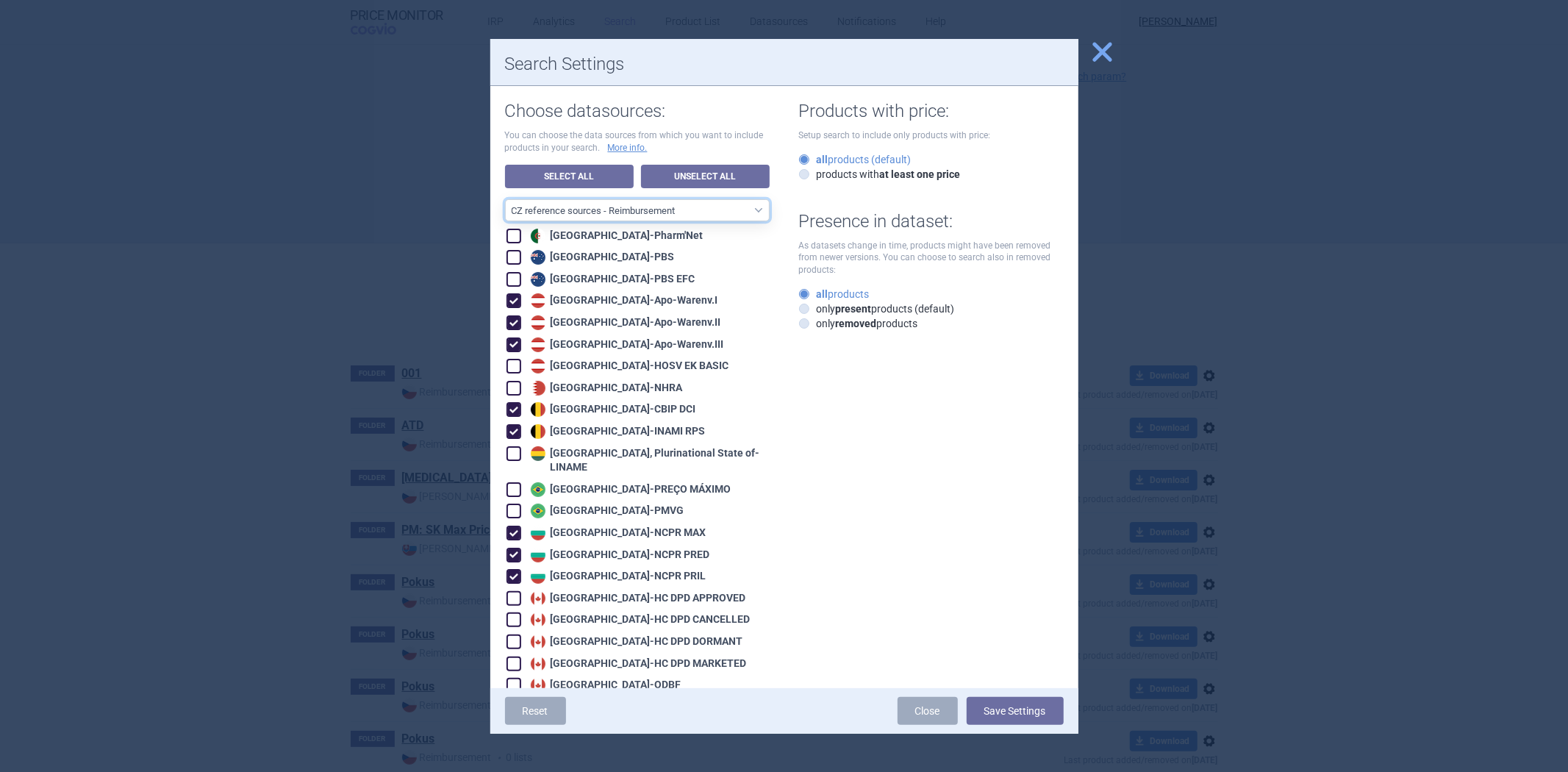
checkbox input "true"
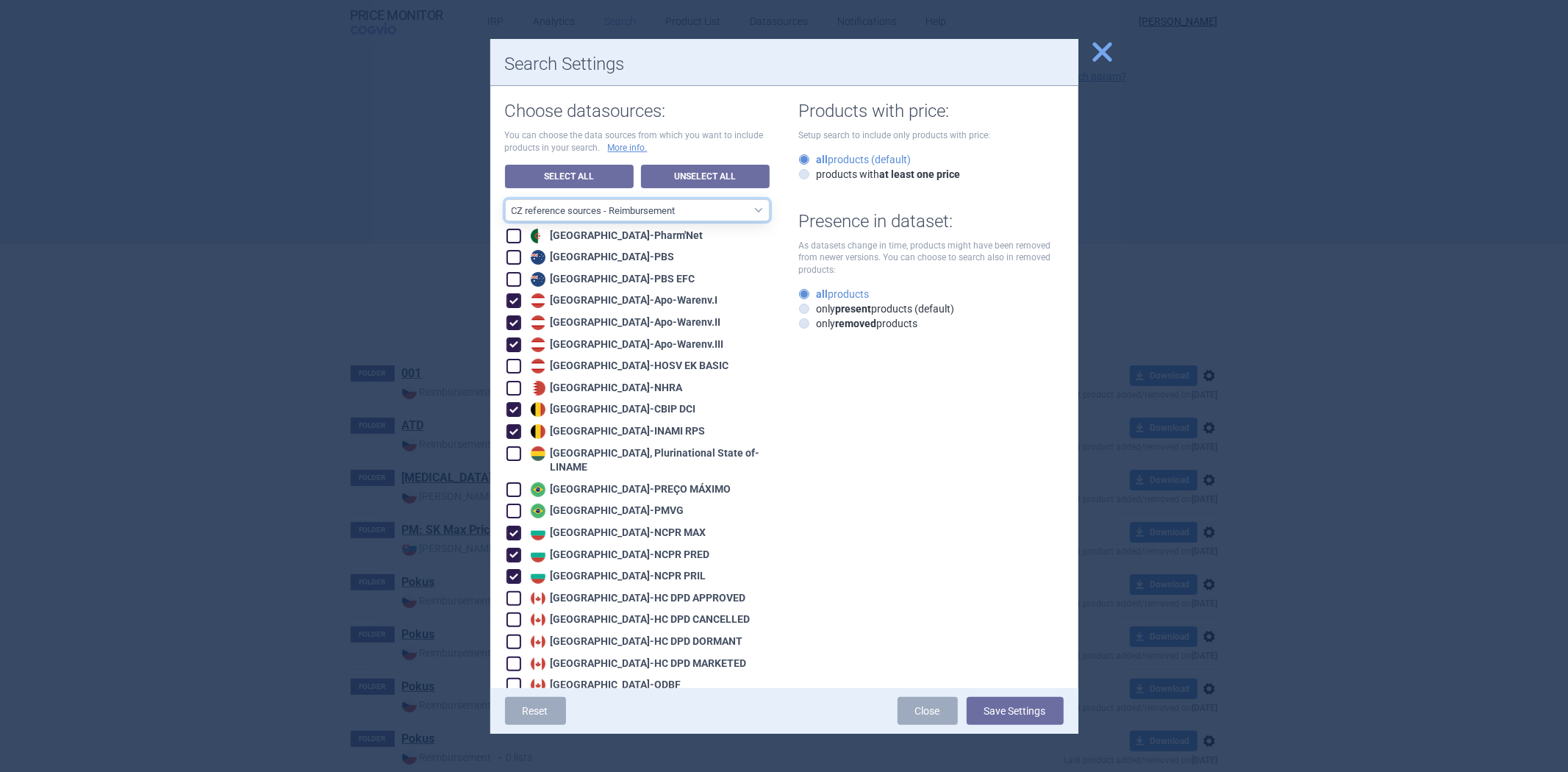
checkbox input "true"
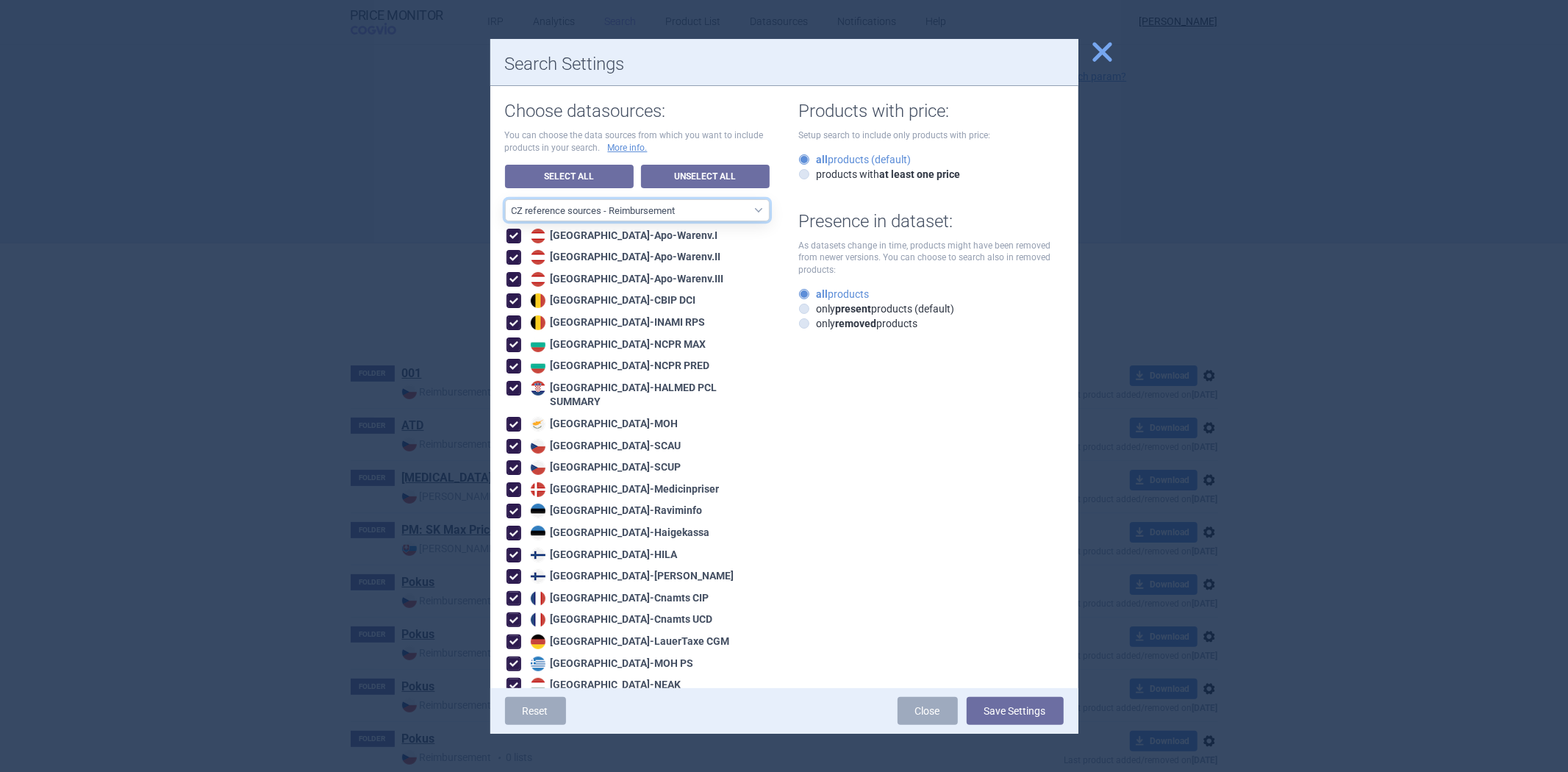
click at [707, 206] on select "All data sources CZ reference sources - Reimbursement SK reference sources - Of…" at bounding box center [637, 209] width 264 height 22
click at [505, 199] on select "All data sources CZ reference sources - Reimbursement SK reference sources - Of…" at bounding box center [637, 209] width 264 height 22
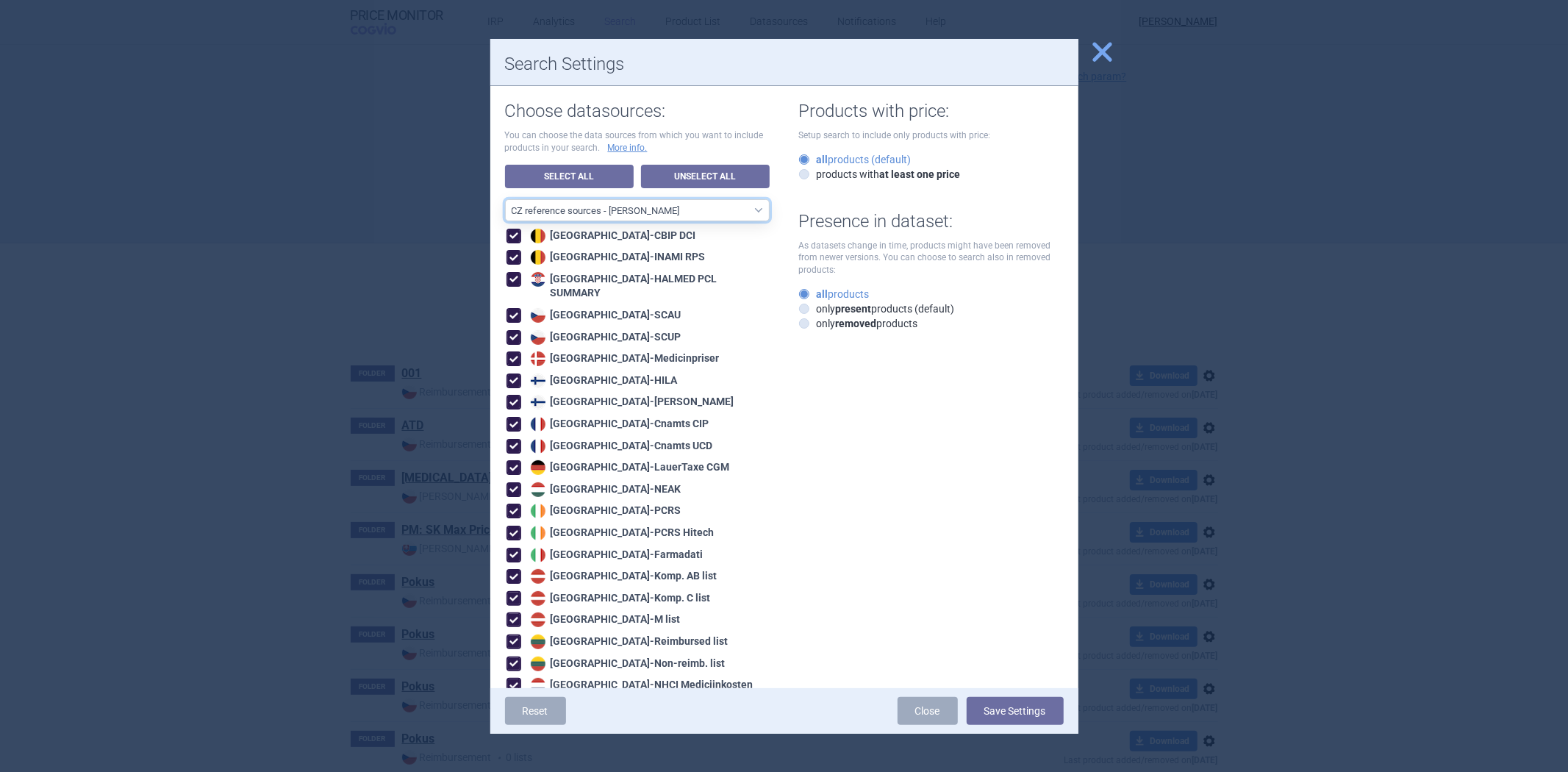
click at [677, 211] on select "All data sources CZ reference sources - Reimbursement SK reference sources - Of…" at bounding box center [637, 209] width 264 height 22
select select "3e39bb1b-0066-4e3d-9ac6-6dc98ece7831"
click at [505, 199] on select "All data sources CZ reference sources - Reimbursement SK reference sources - Of…" at bounding box center [637, 209] width 264 height 22
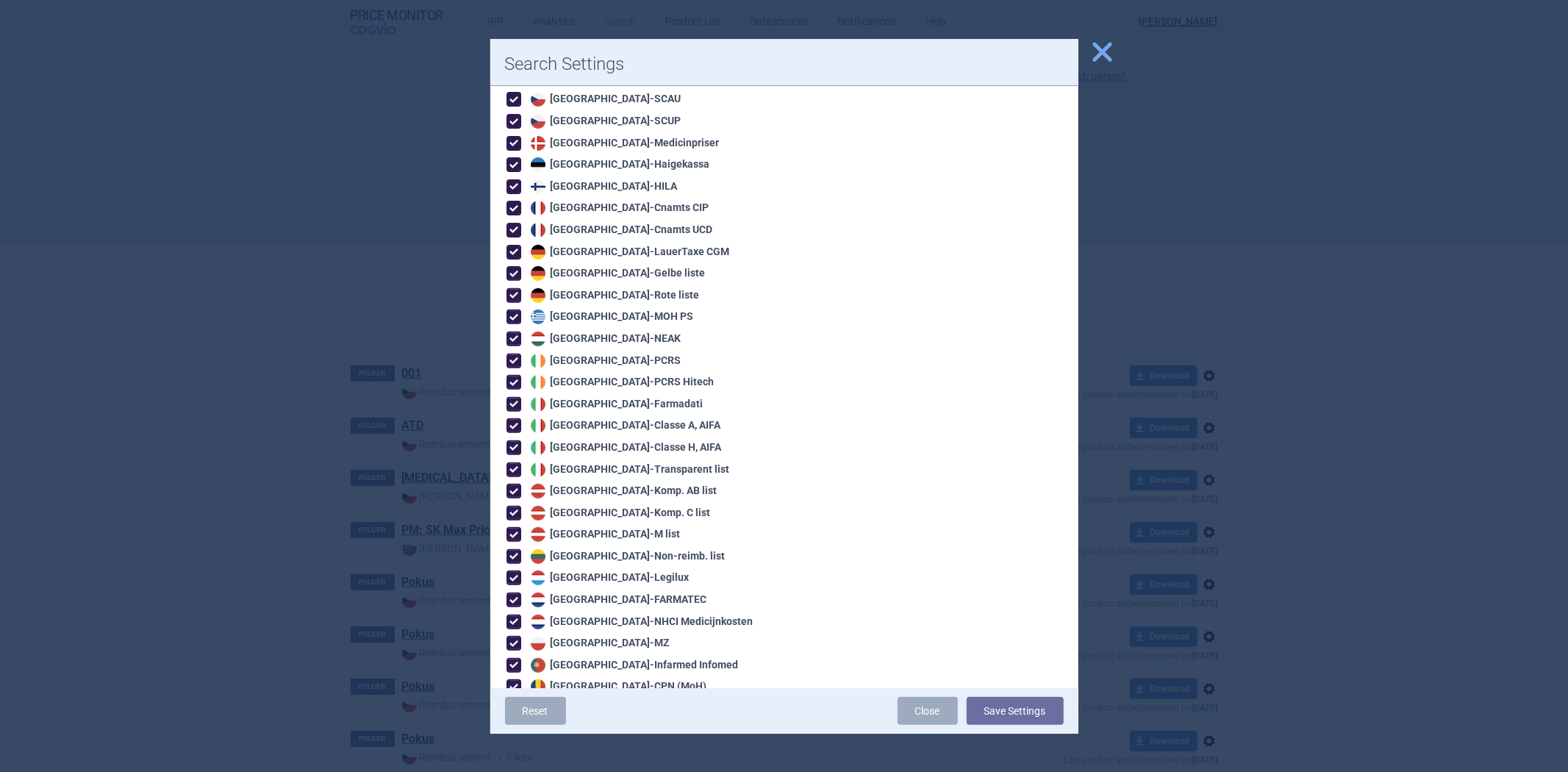
scroll to position [408, 0]
click at [1087, 44] on button "close" at bounding box center [1097, 52] width 37 height 28
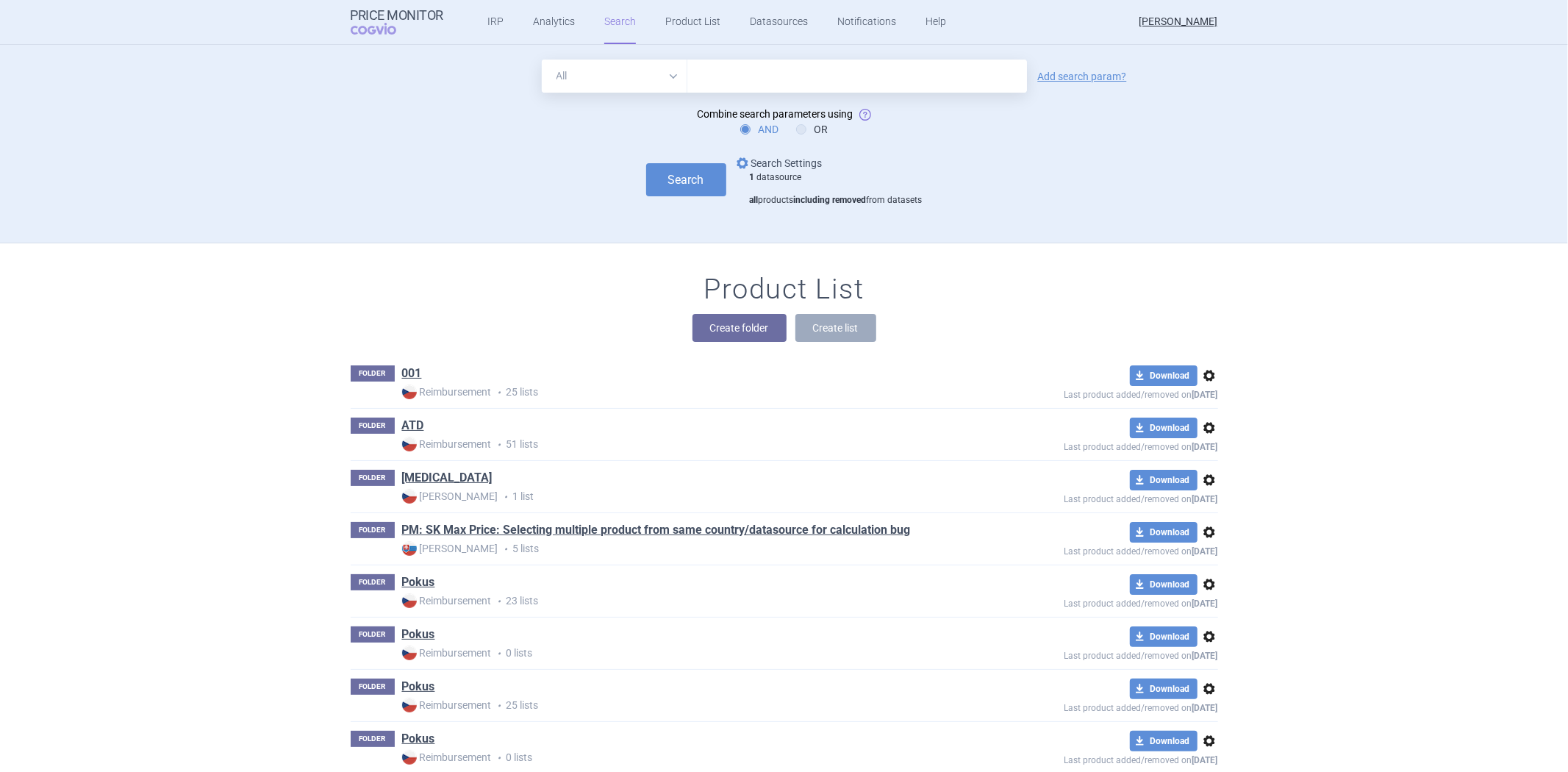
click at [798, 156] on link "options Search Settings" at bounding box center [778, 163] width 89 height 17
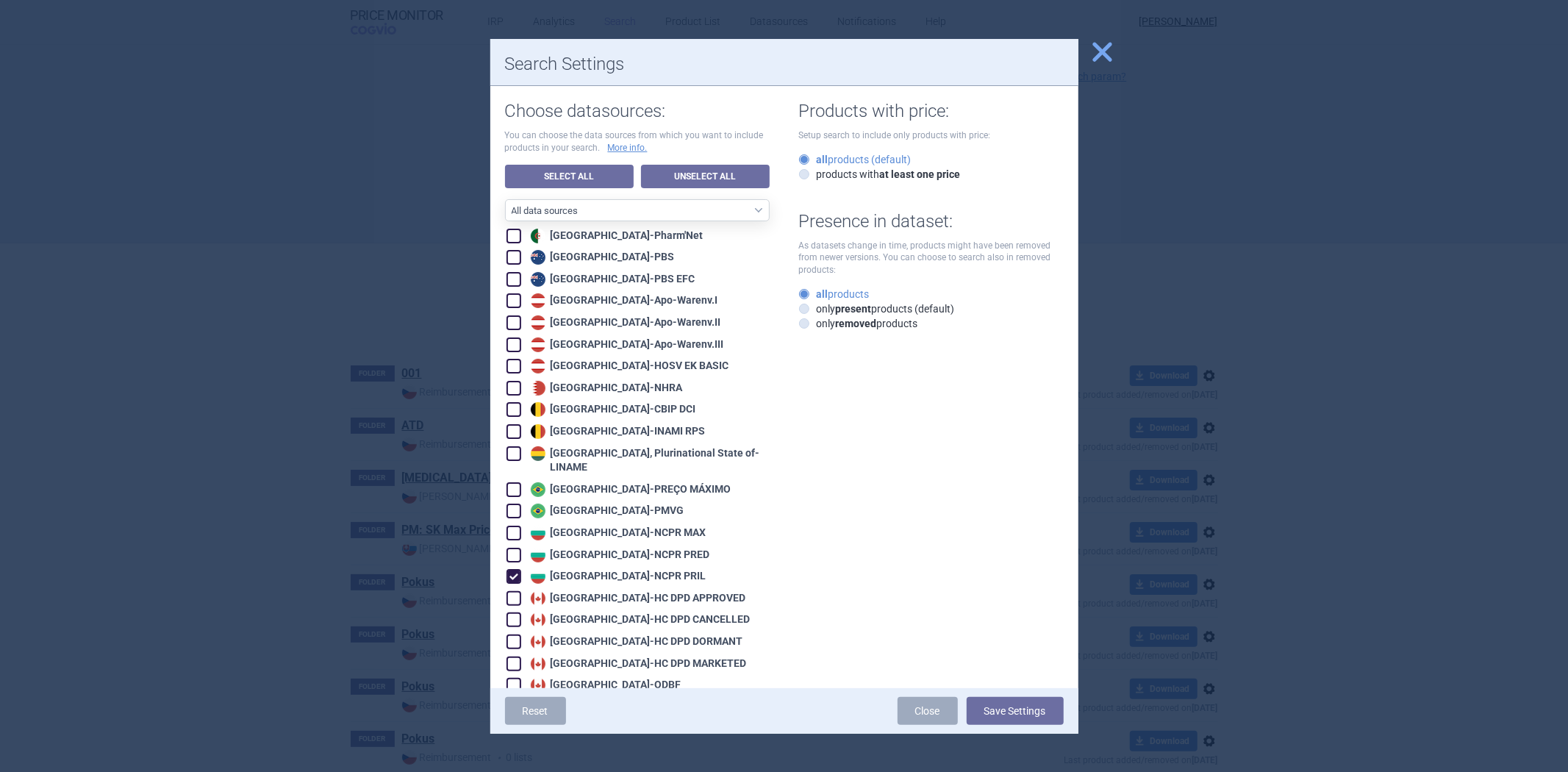
click at [659, 208] on select "All data sources CZ reference sources - Reimbursement SK reference sources - Of…" at bounding box center [637, 209] width 264 height 22
select select "3e39bb1b-0066-4e3d-9ac6-6dc98ece7831"
click at [505, 199] on select "All data sources CZ reference sources - Reimbursement SK reference sources - Of…" at bounding box center [637, 209] width 264 height 22
checkbox input "true"
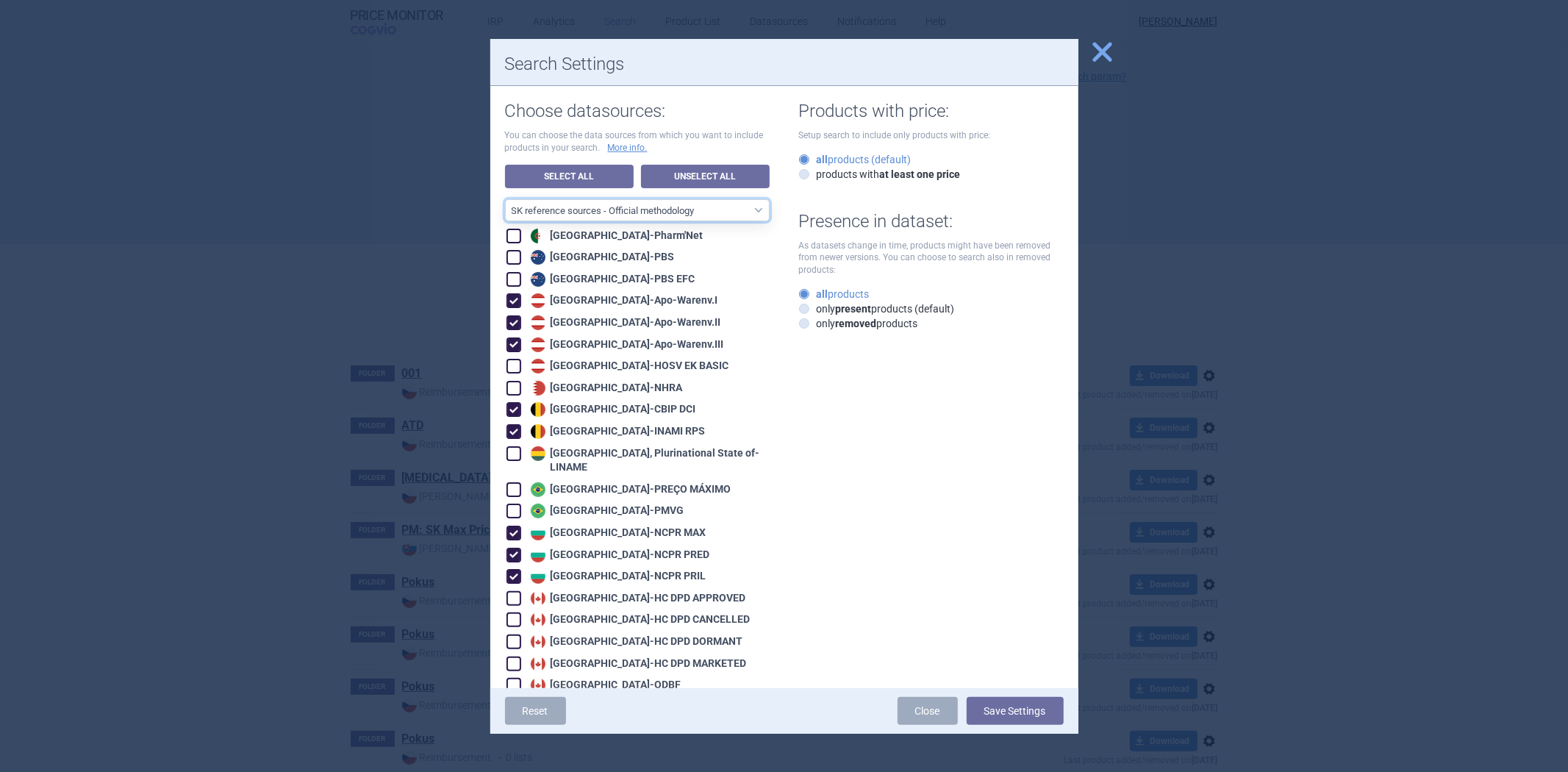
checkbox input "true"
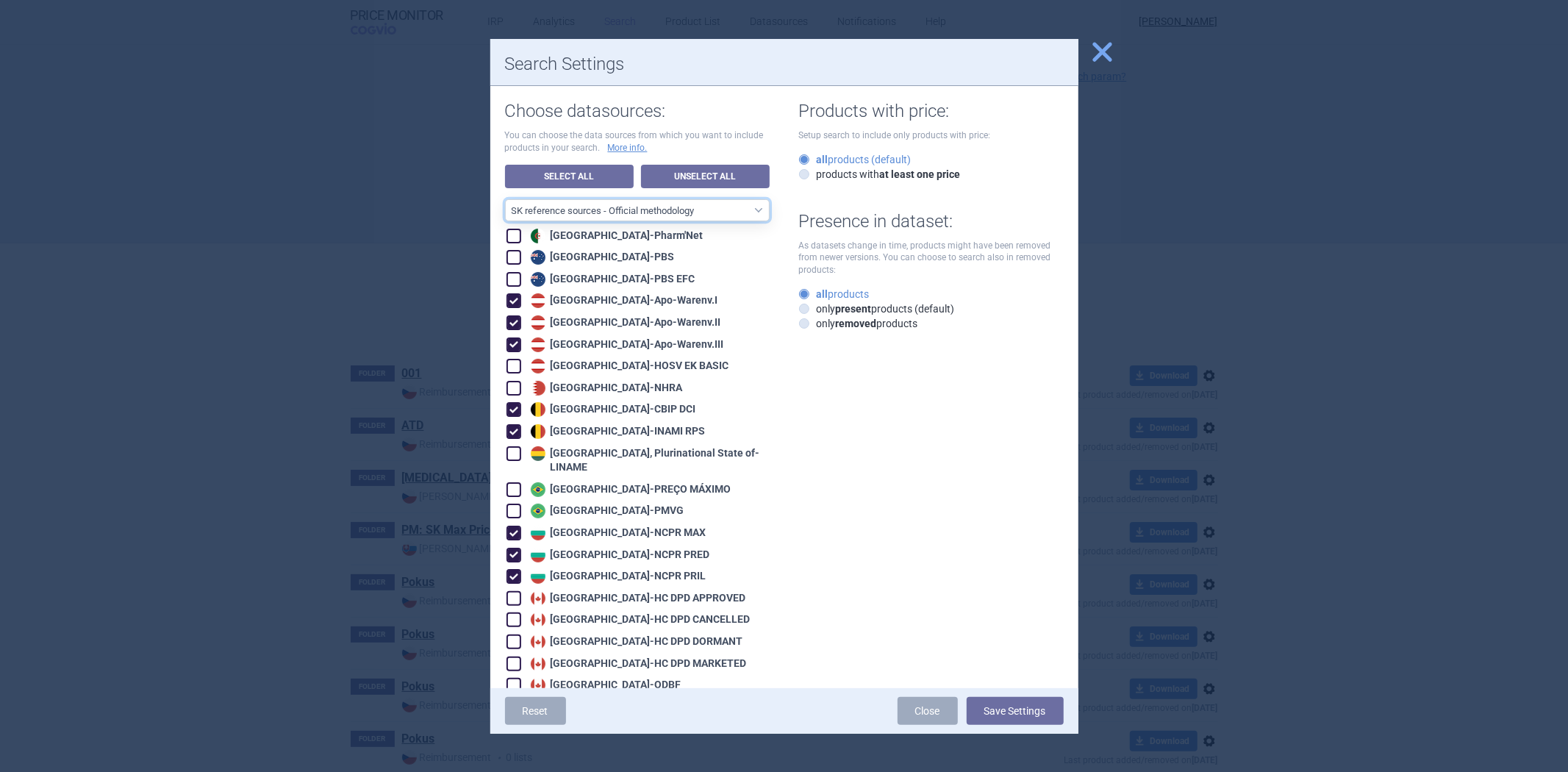
checkbox input "true"
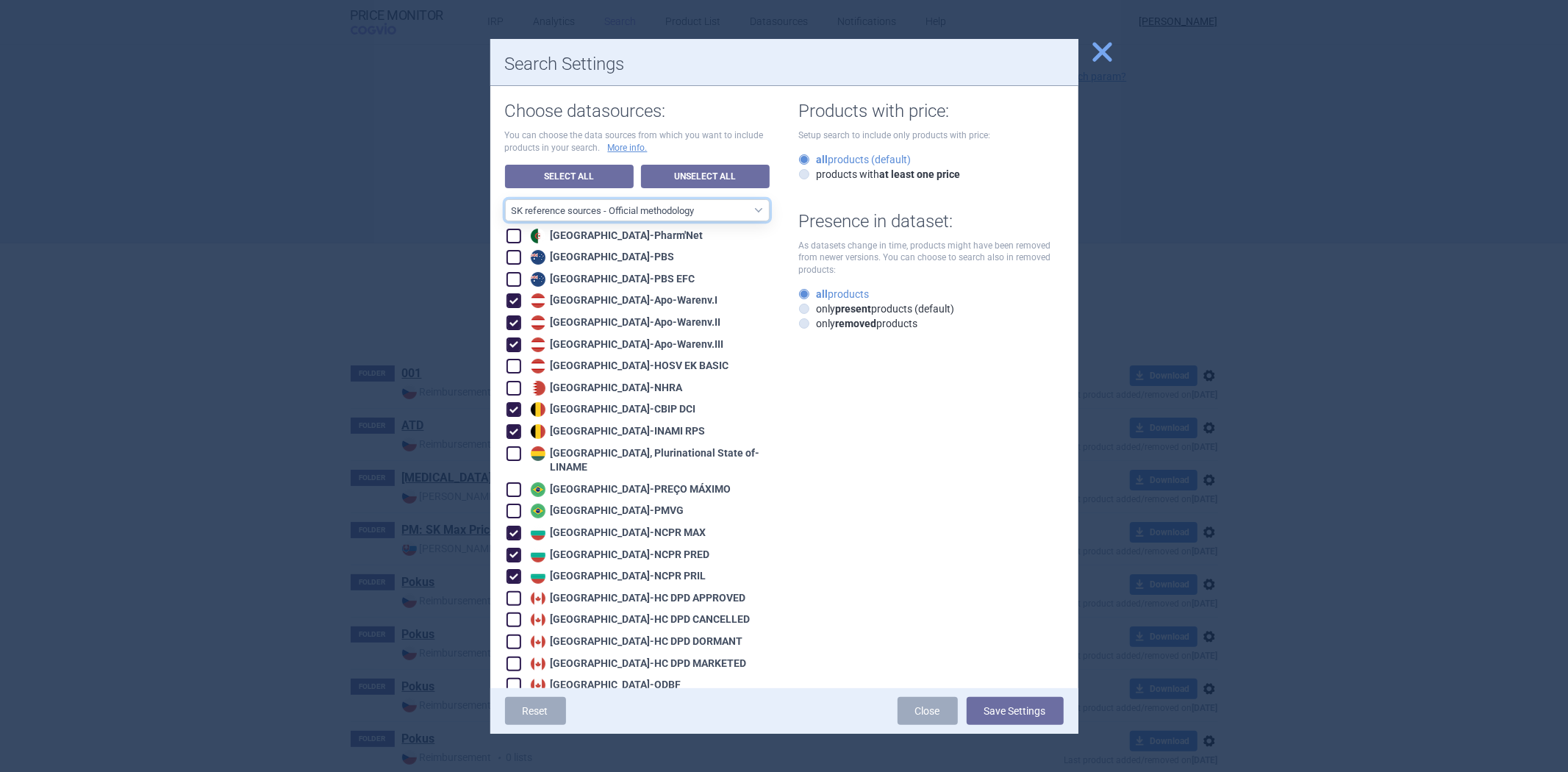
checkbox input "true"
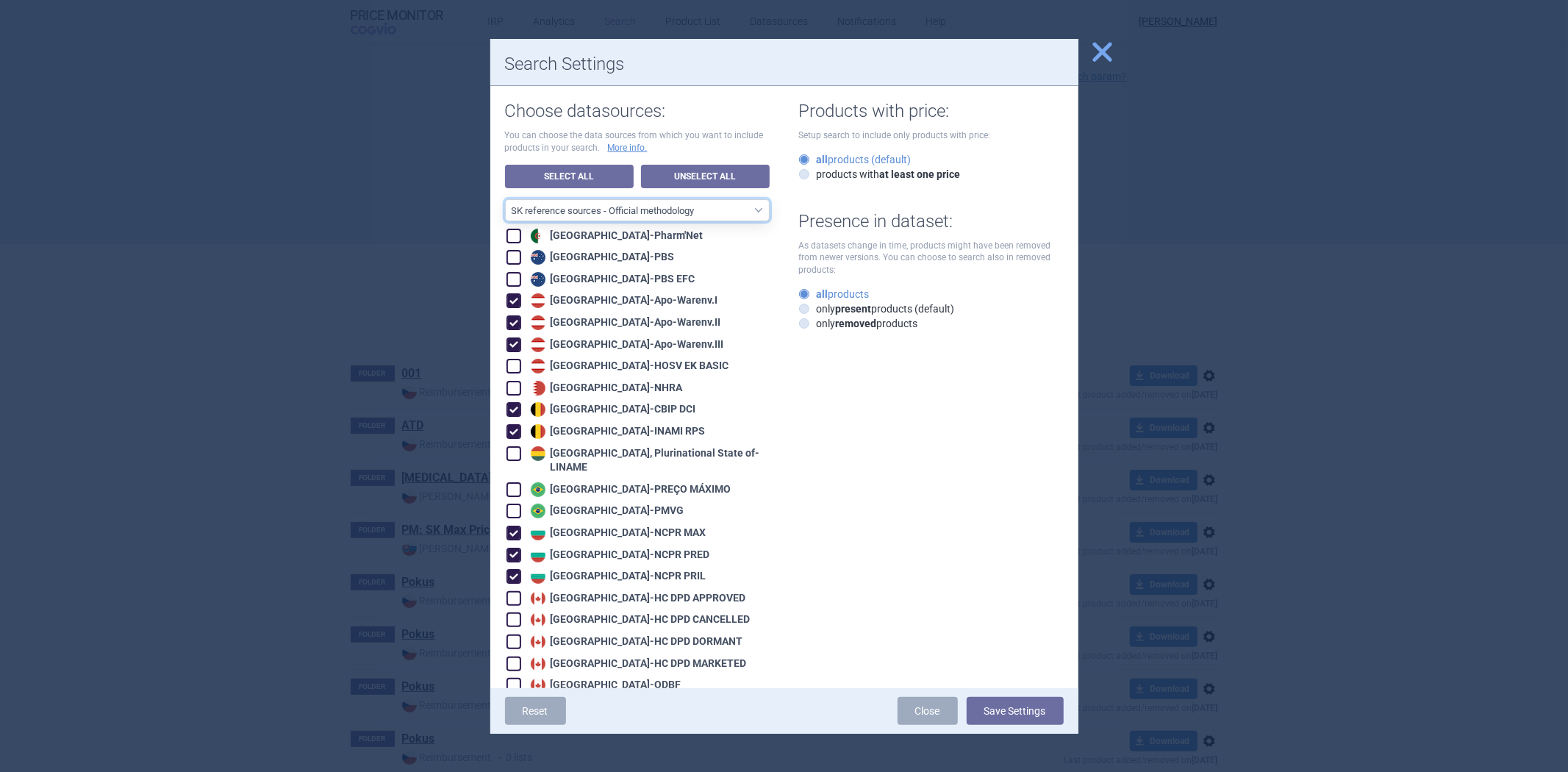
checkbox input "true"
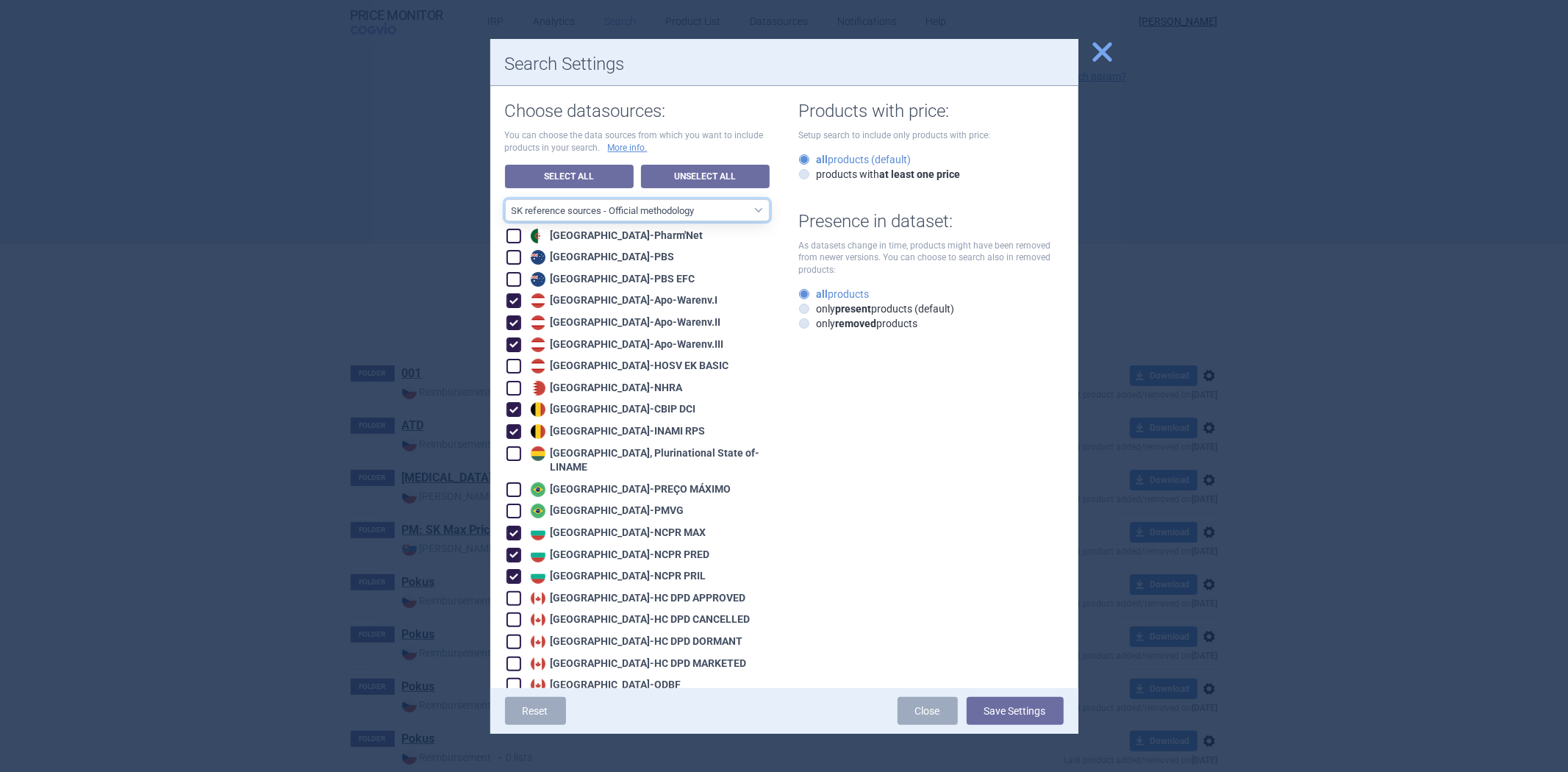
checkbox input "true"
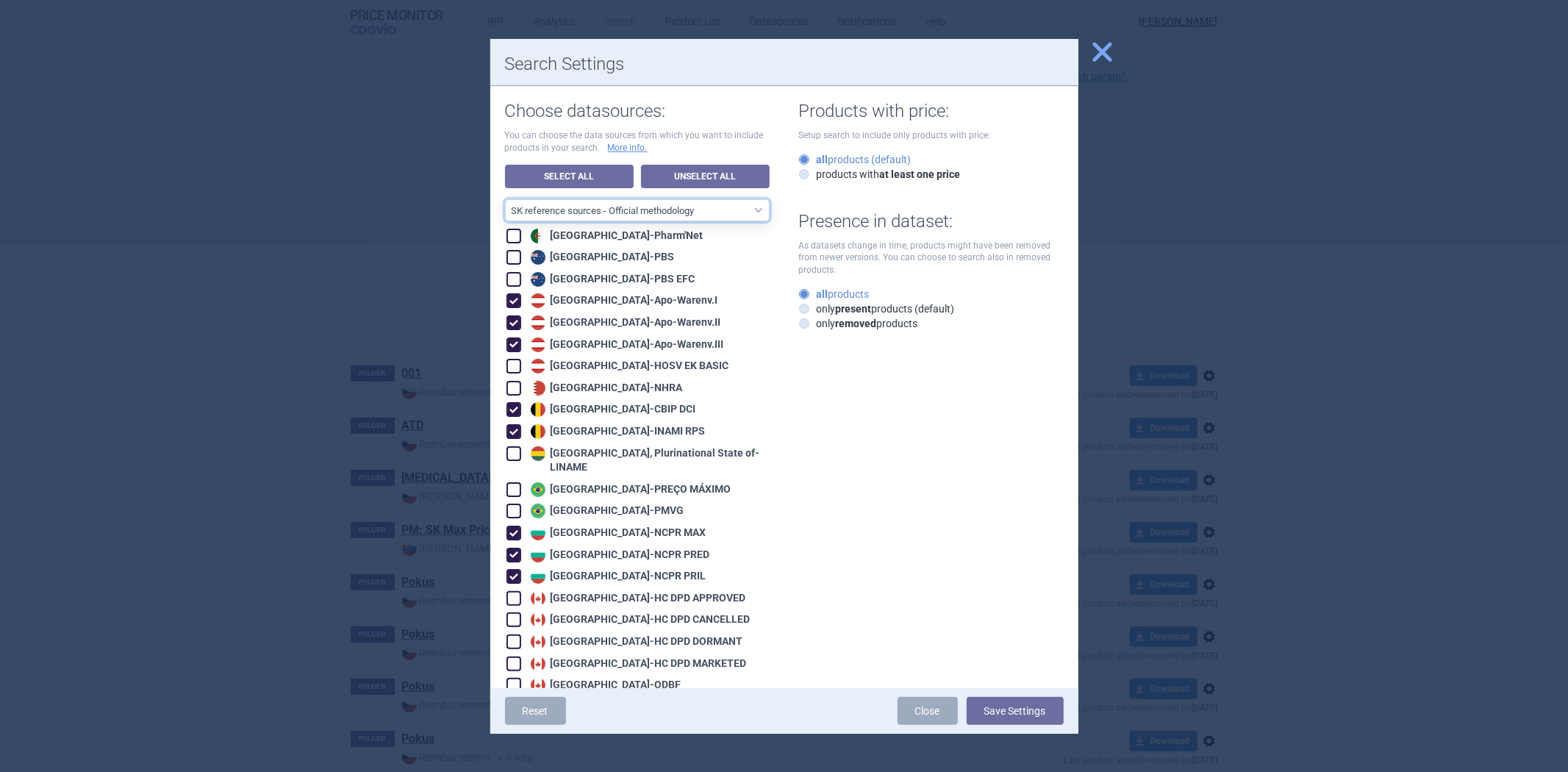
checkbox input "true"
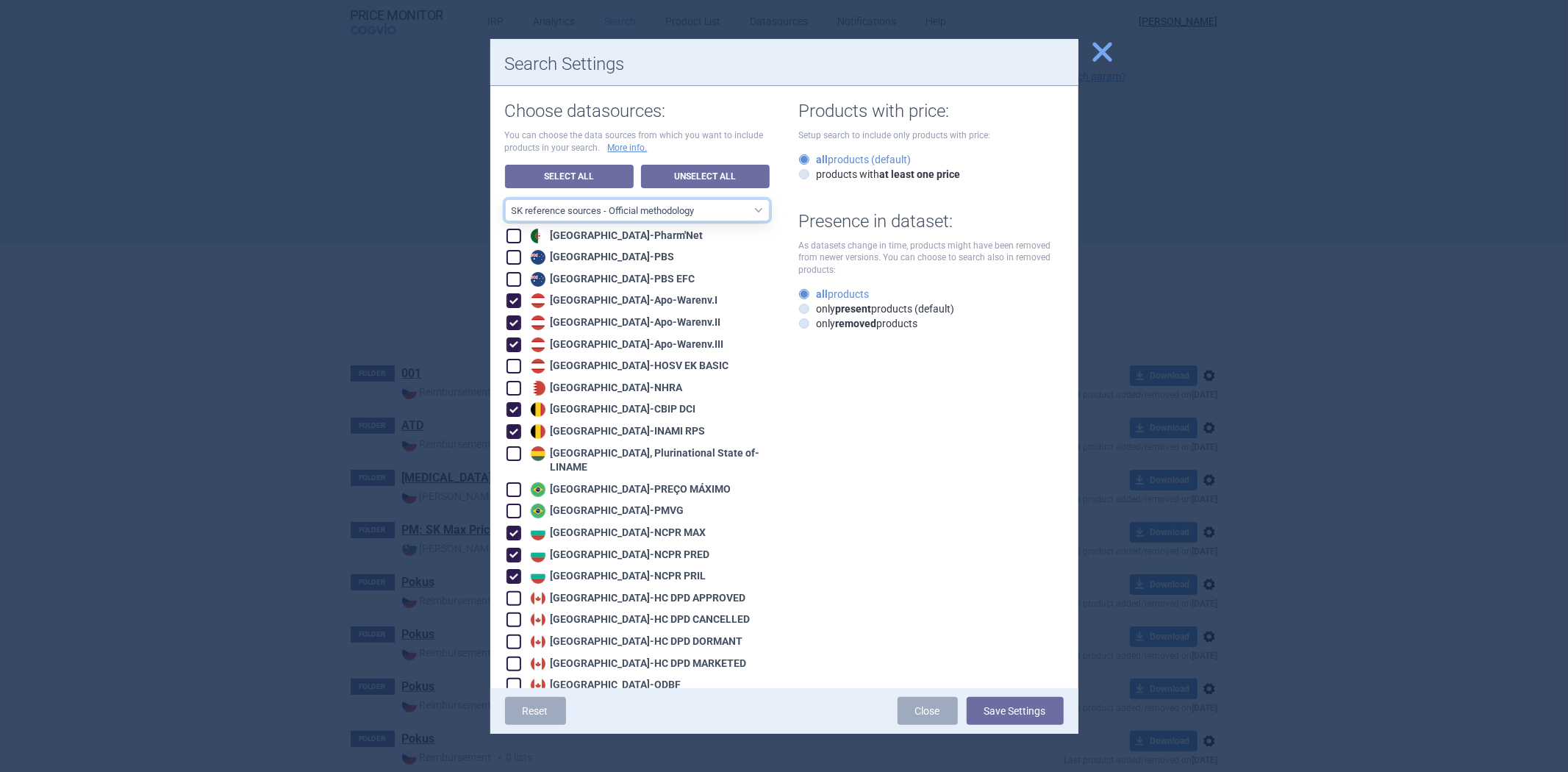
checkbox input "true"
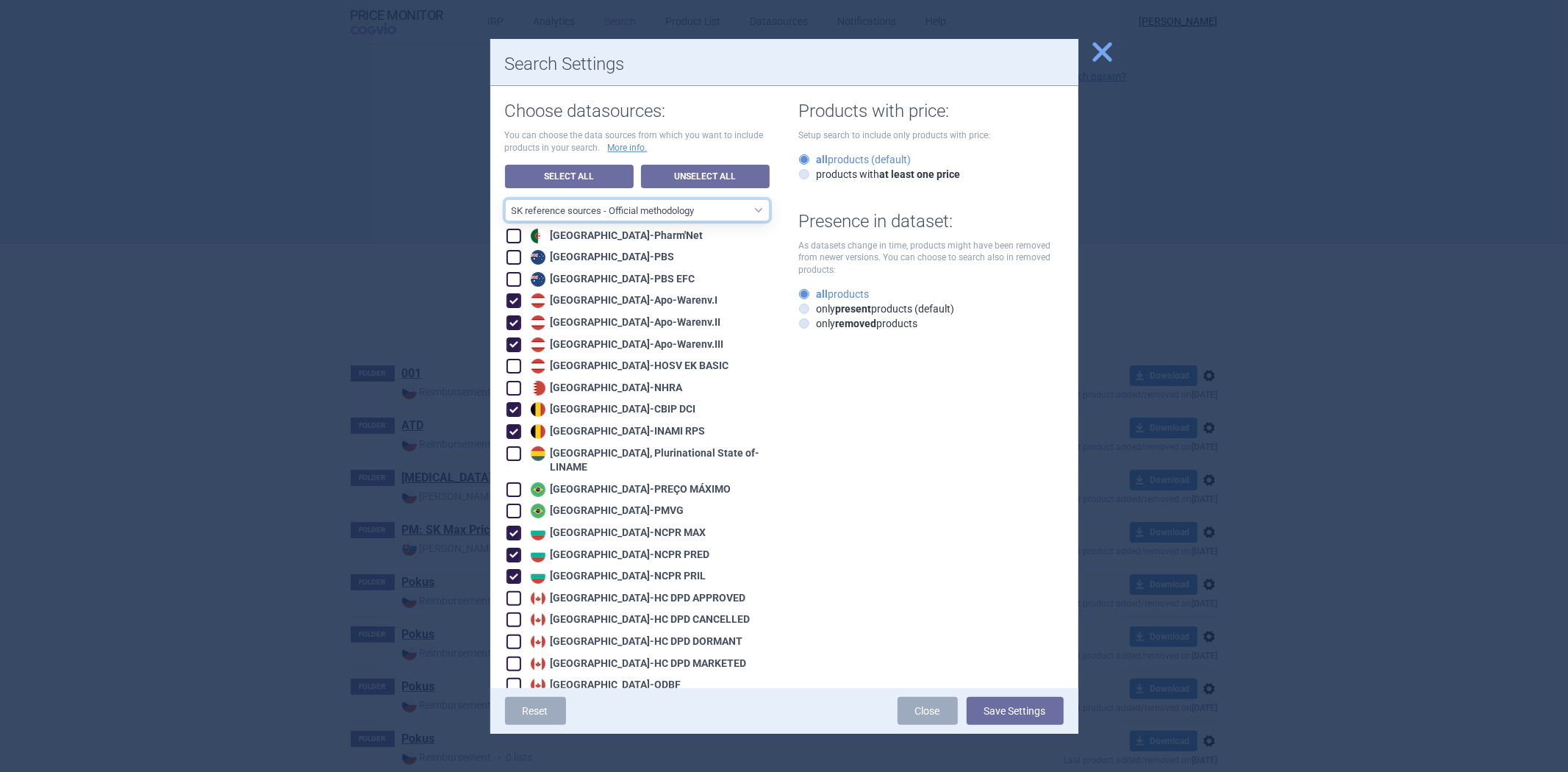
checkbox input "true"
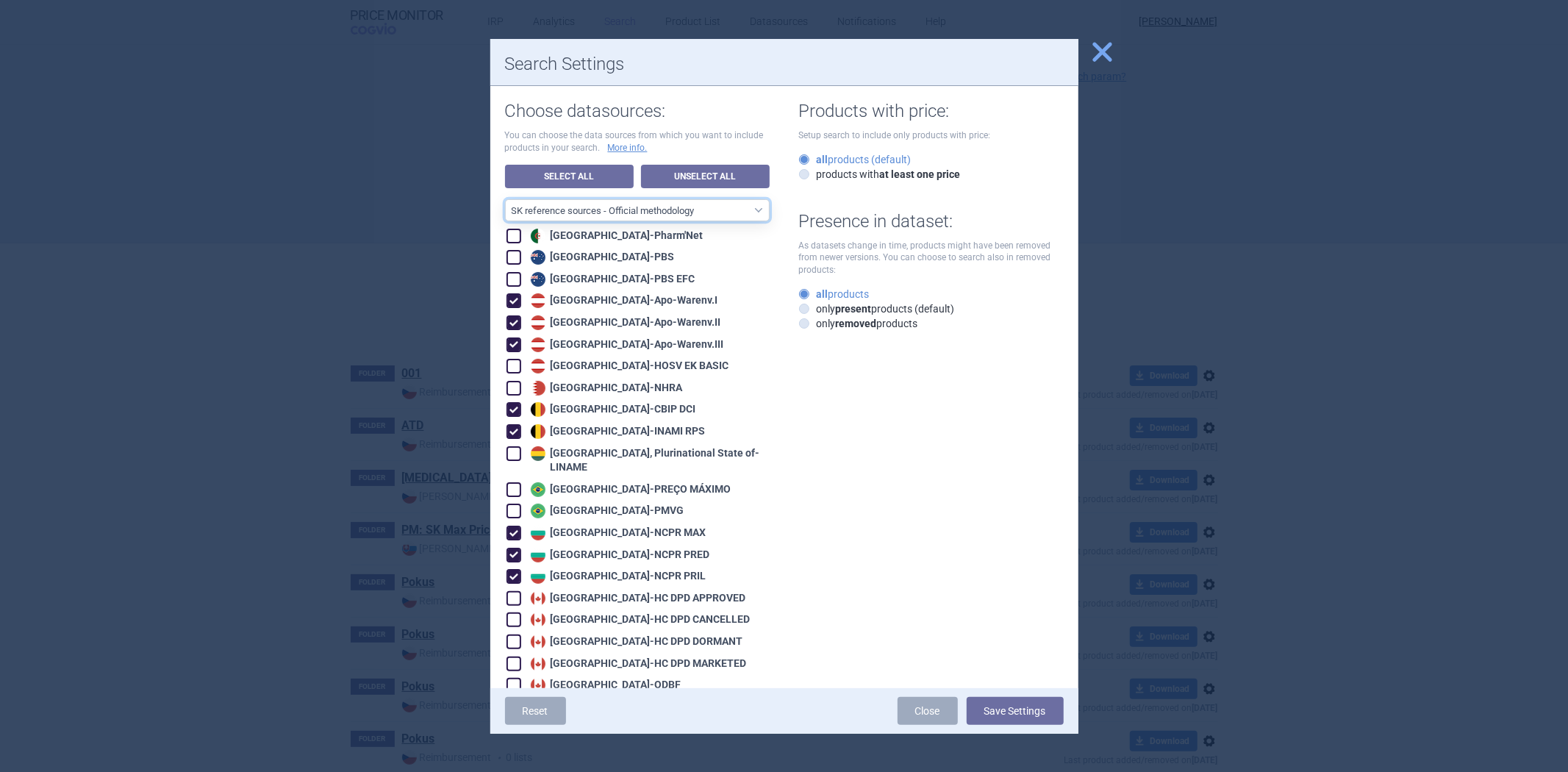
checkbox input "true"
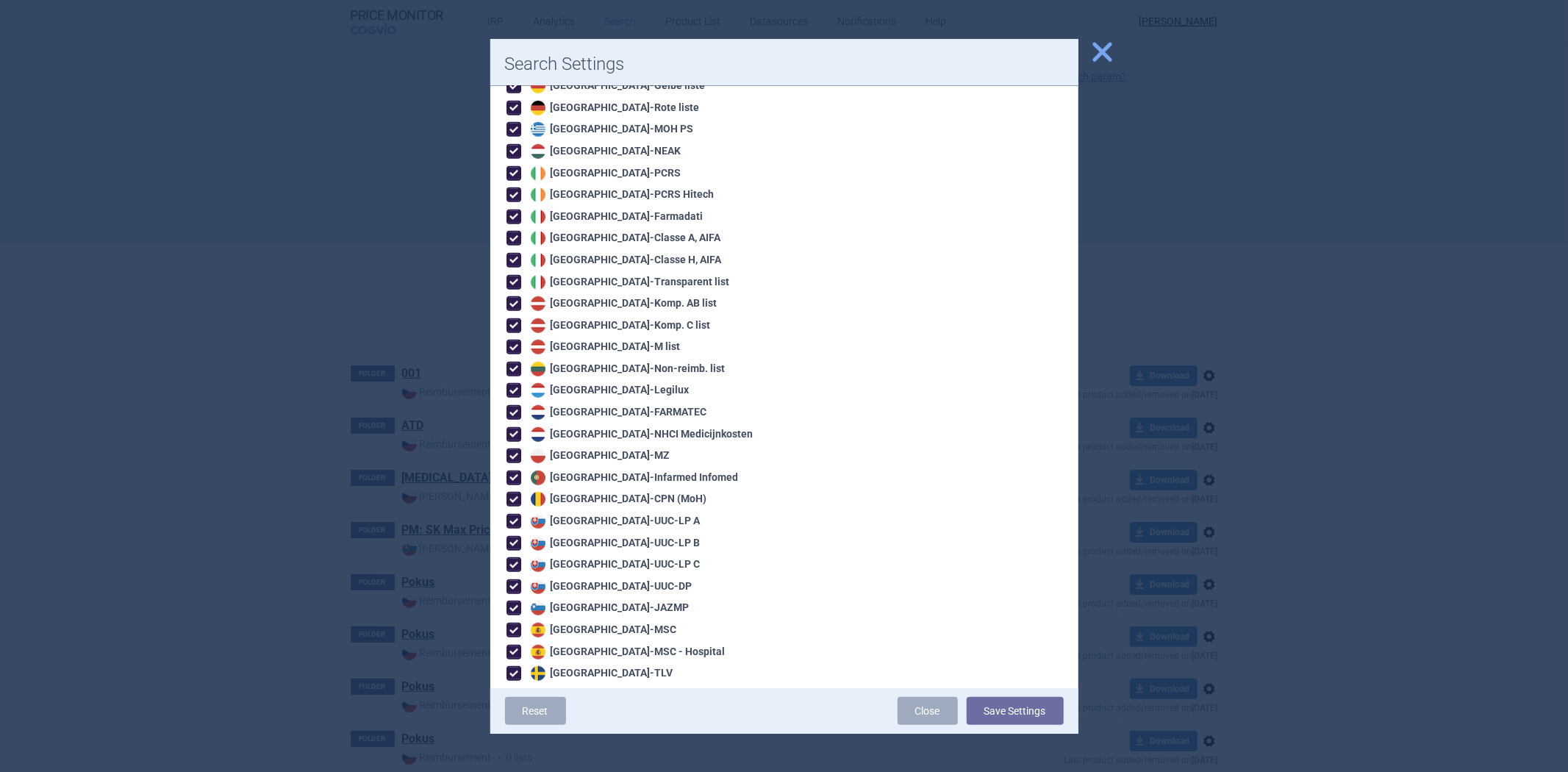
scroll to position [0, 0]
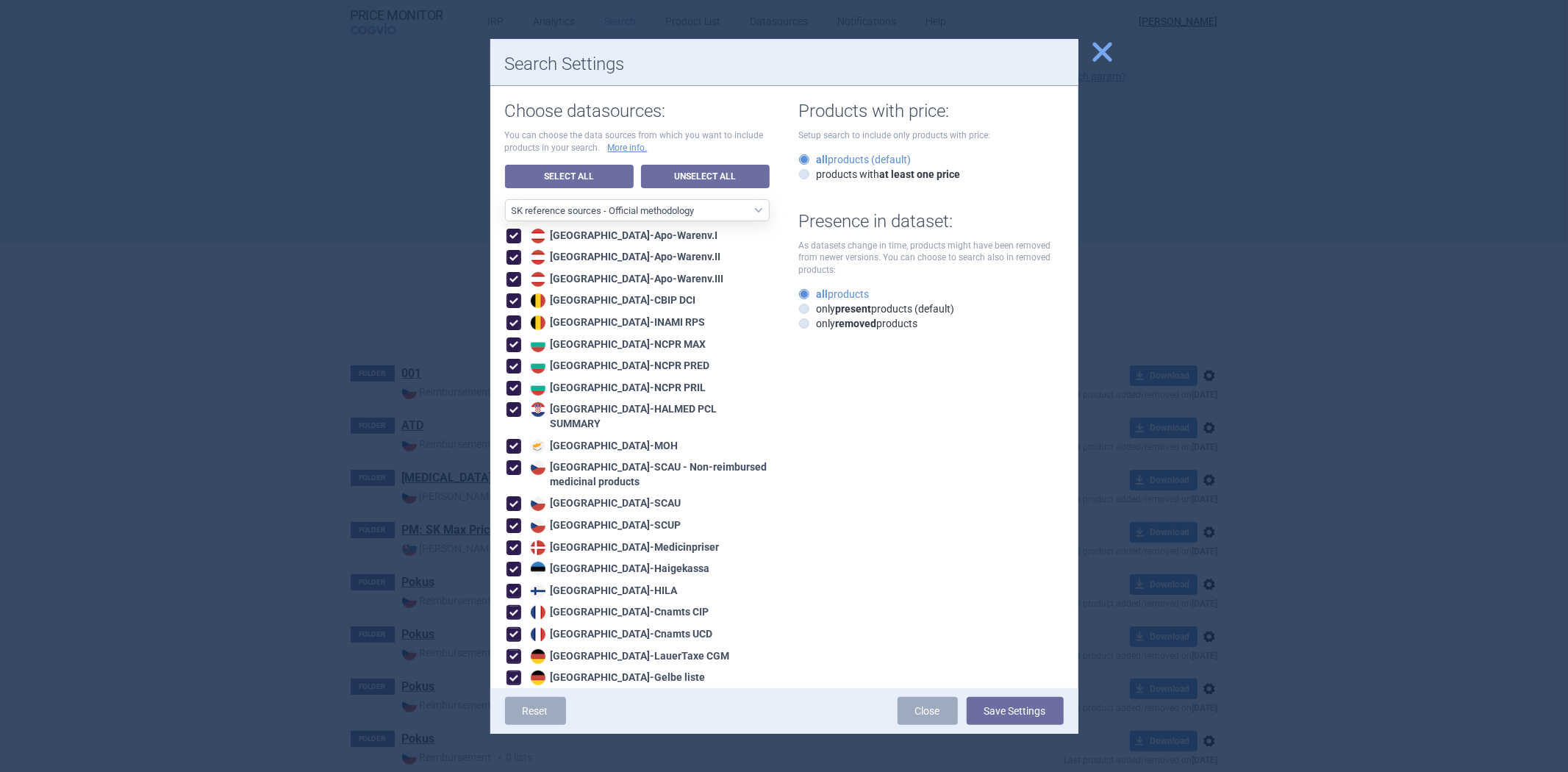
click at [682, 222] on div "All data sources CZ reference sources - Reimbursement SK reference sources - Of…" at bounding box center [637, 735] width 264 height 1073
click at [682, 215] on select "All data sources CZ reference sources - Reimbursement SK reference sources - Of…" at bounding box center [637, 209] width 264 height 22
click at [505, 199] on select "All data sources CZ reference sources - Reimbursement SK reference sources - Of…" at bounding box center [637, 209] width 264 height 22
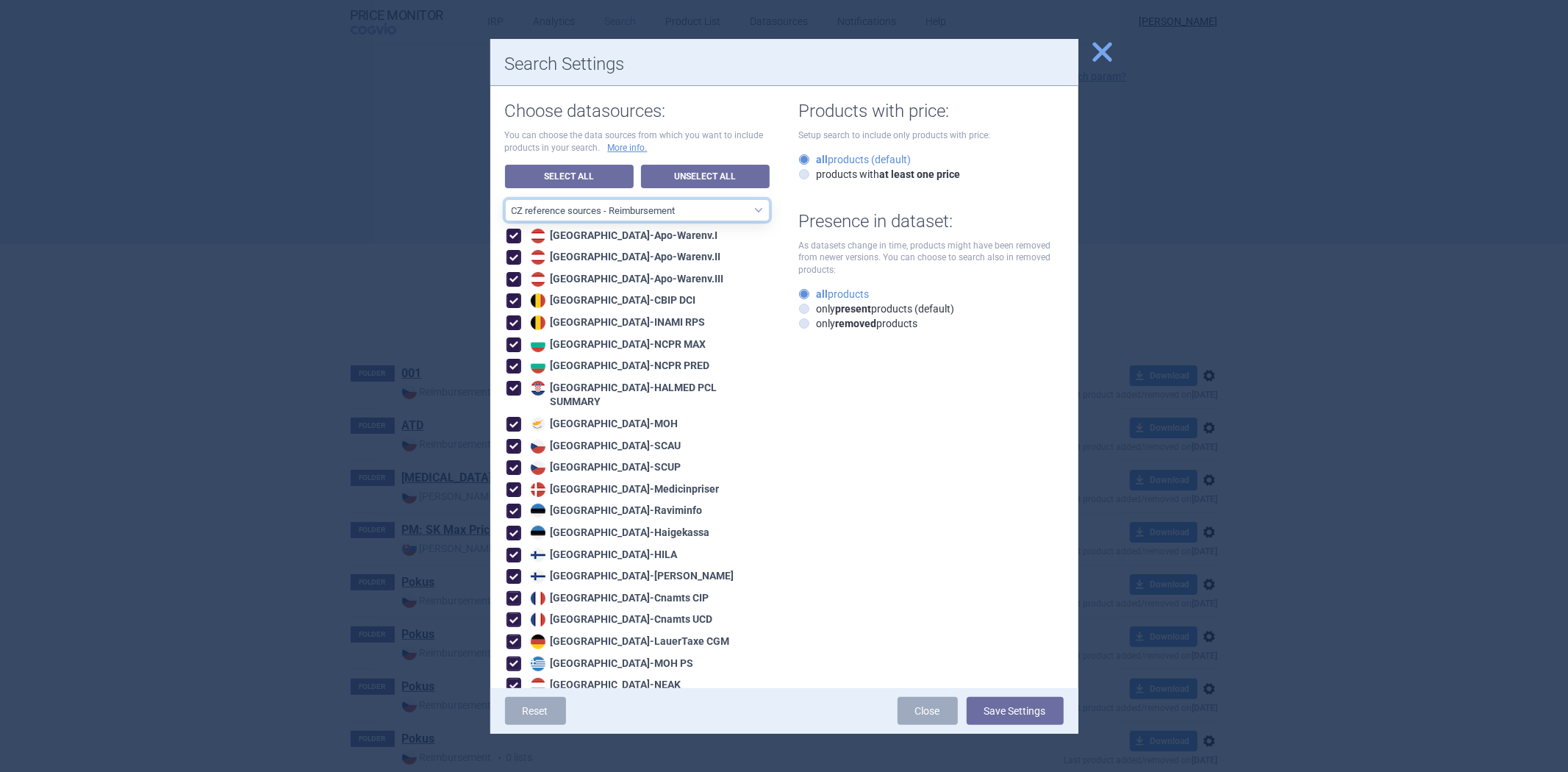
click at [663, 208] on select "All data sources CZ reference sources - Reimbursement SK reference sources - Of…" at bounding box center [637, 209] width 264 height 22
select select "6cb7ebdd-8316-4592-b8fd-6e46f801a11b"
click at [505, 199] on select "All data sources CZ reference sources - Reimbursement SK reference sources - Of…" at bounding box center [637, 209] width 264 height 22
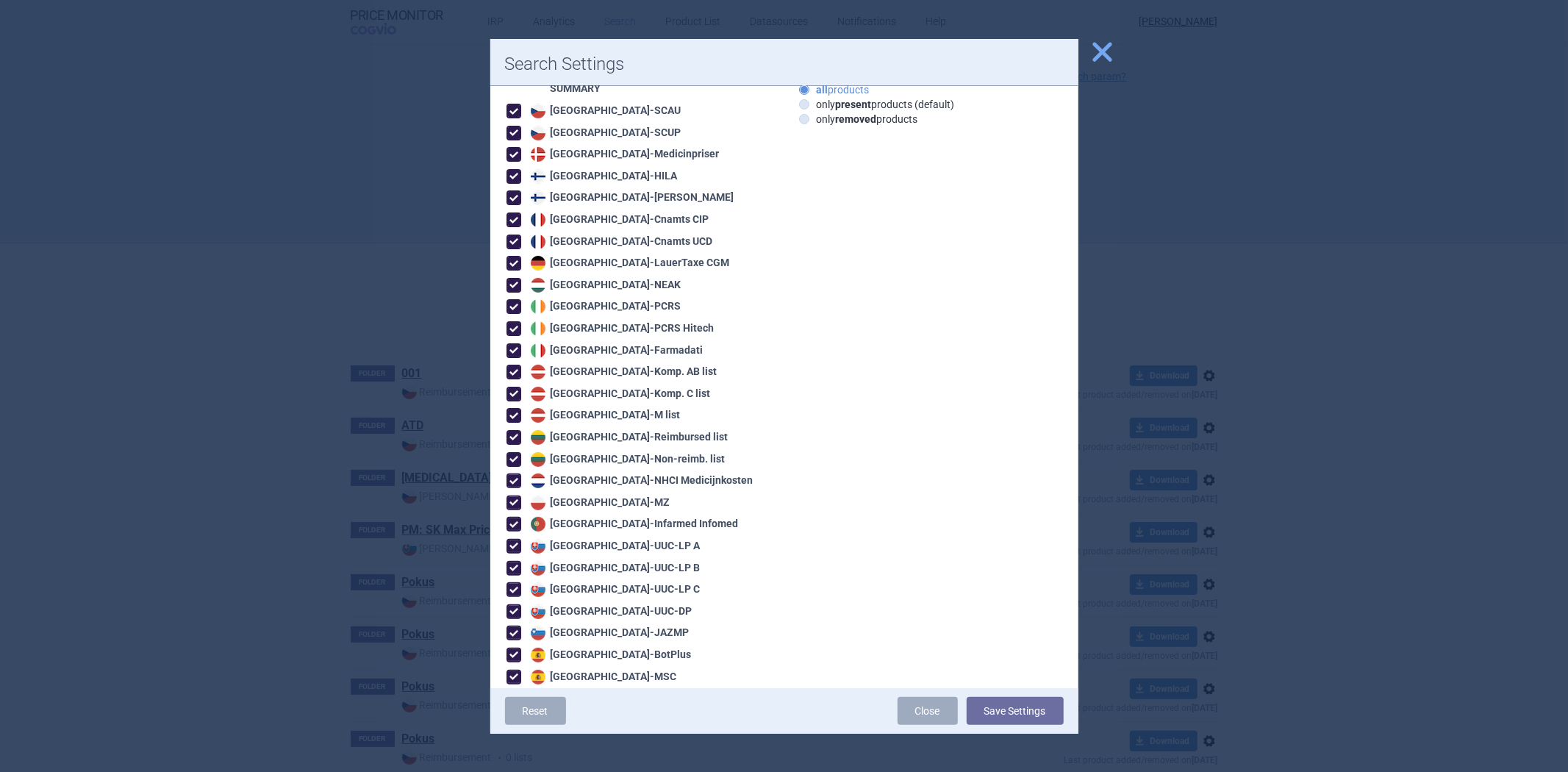
scroll to position [230, 0]
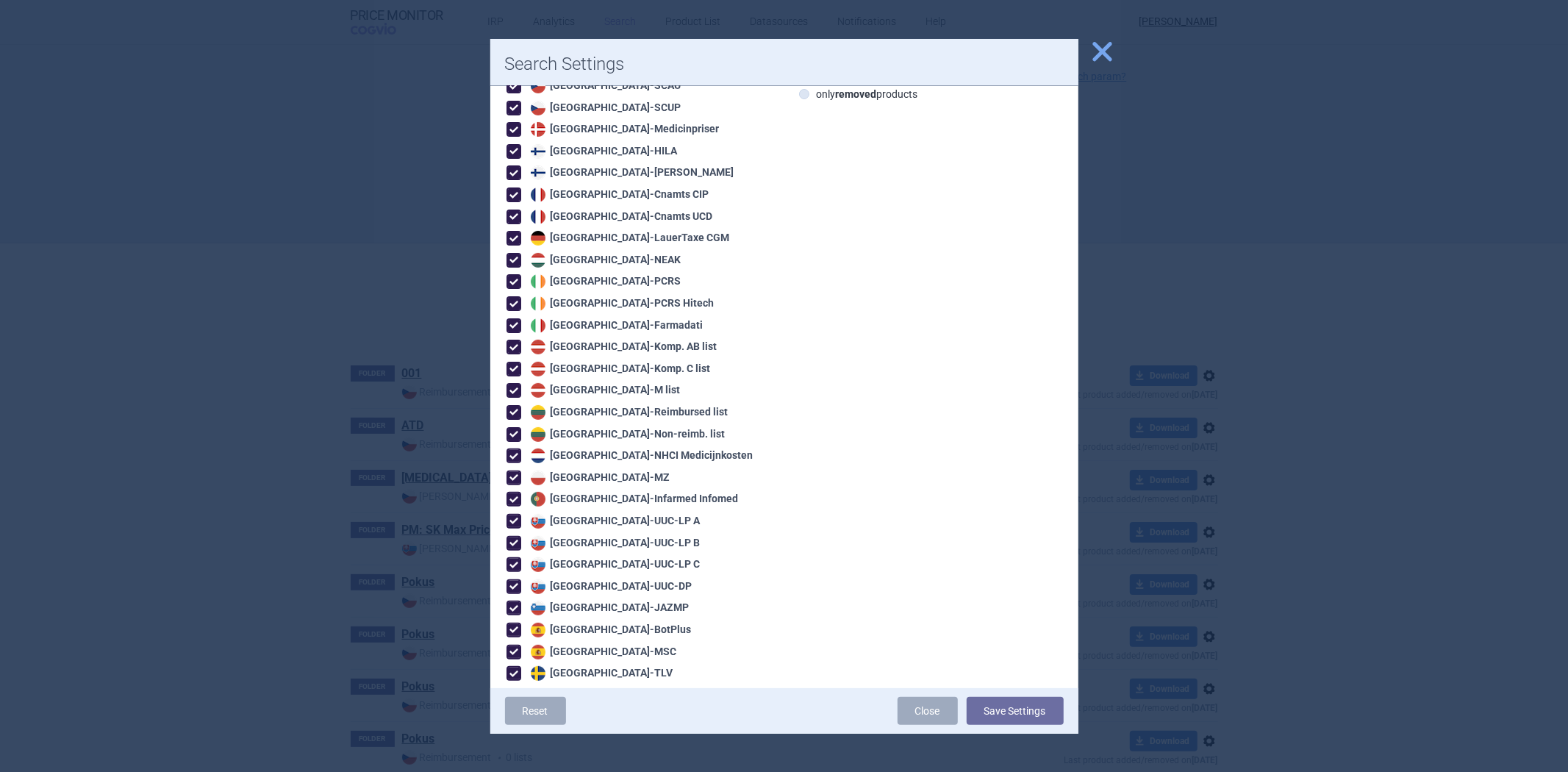
click at [1095, 48] on span "close" at bounding box center [1102, 51] width 26 height 26
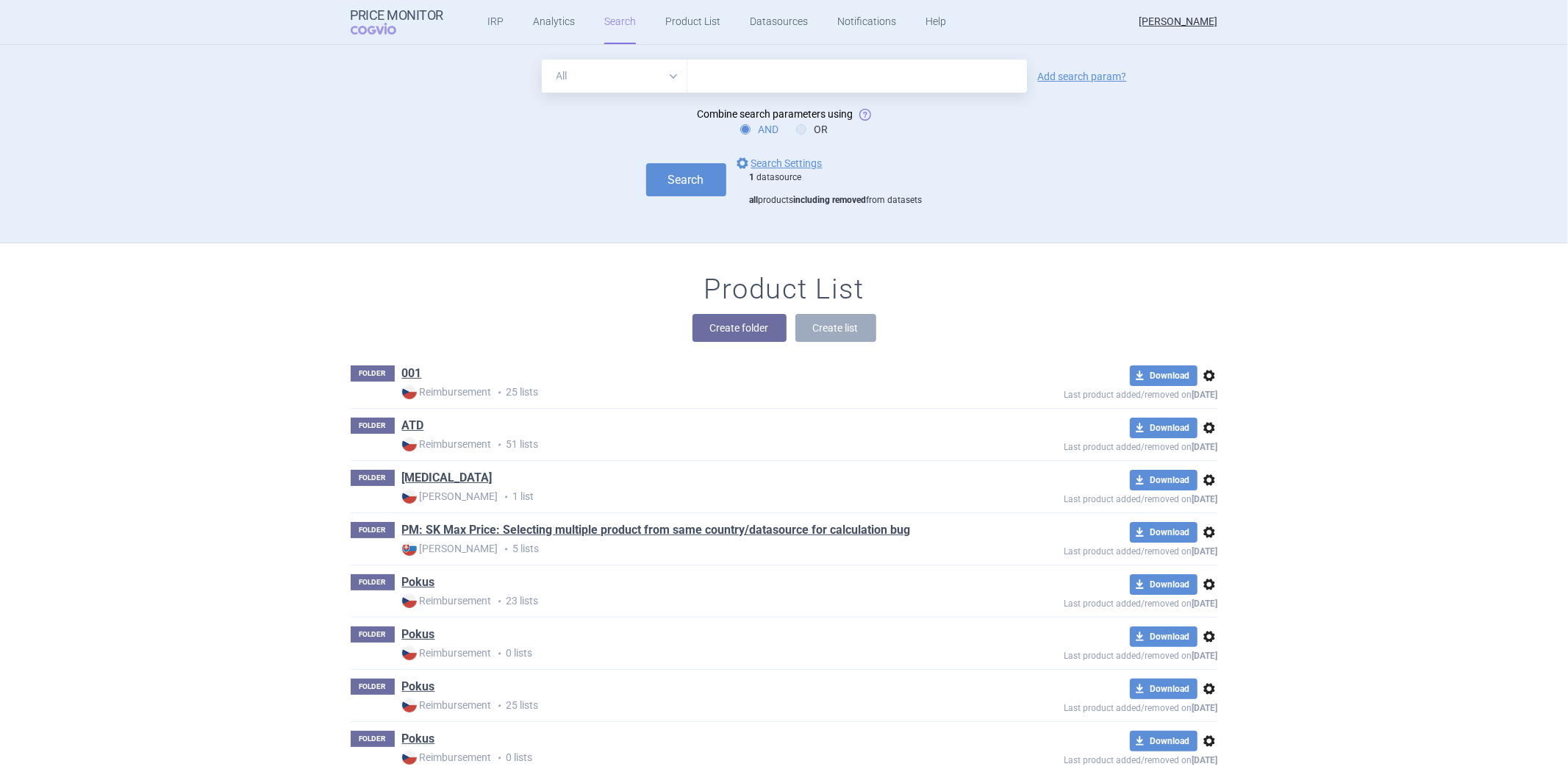
click at [846, 69] on input "text" at bounding box center [857, 76] width 340 height 33
paste input ",,,"pagina 1 van 121""
type input ",,,"pagina 1 van 121""
click at [765, 158] on link "options Search Settings" at bounding box center [778, 163] width 89 height 17
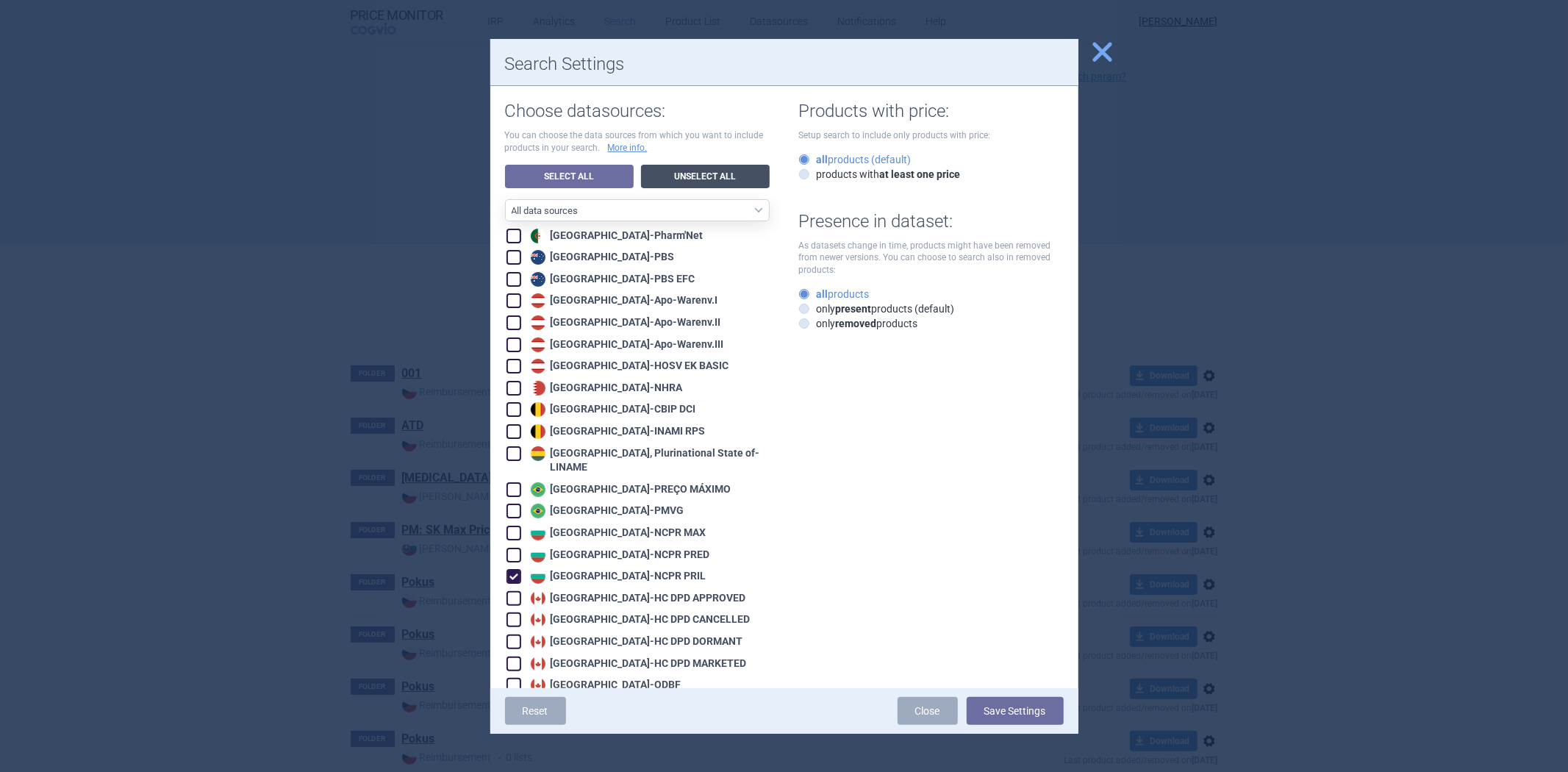
click at [652, 175] on link "Unselect All" at bounding box center [704, 177] width 128 height 23
checkbox input "false"
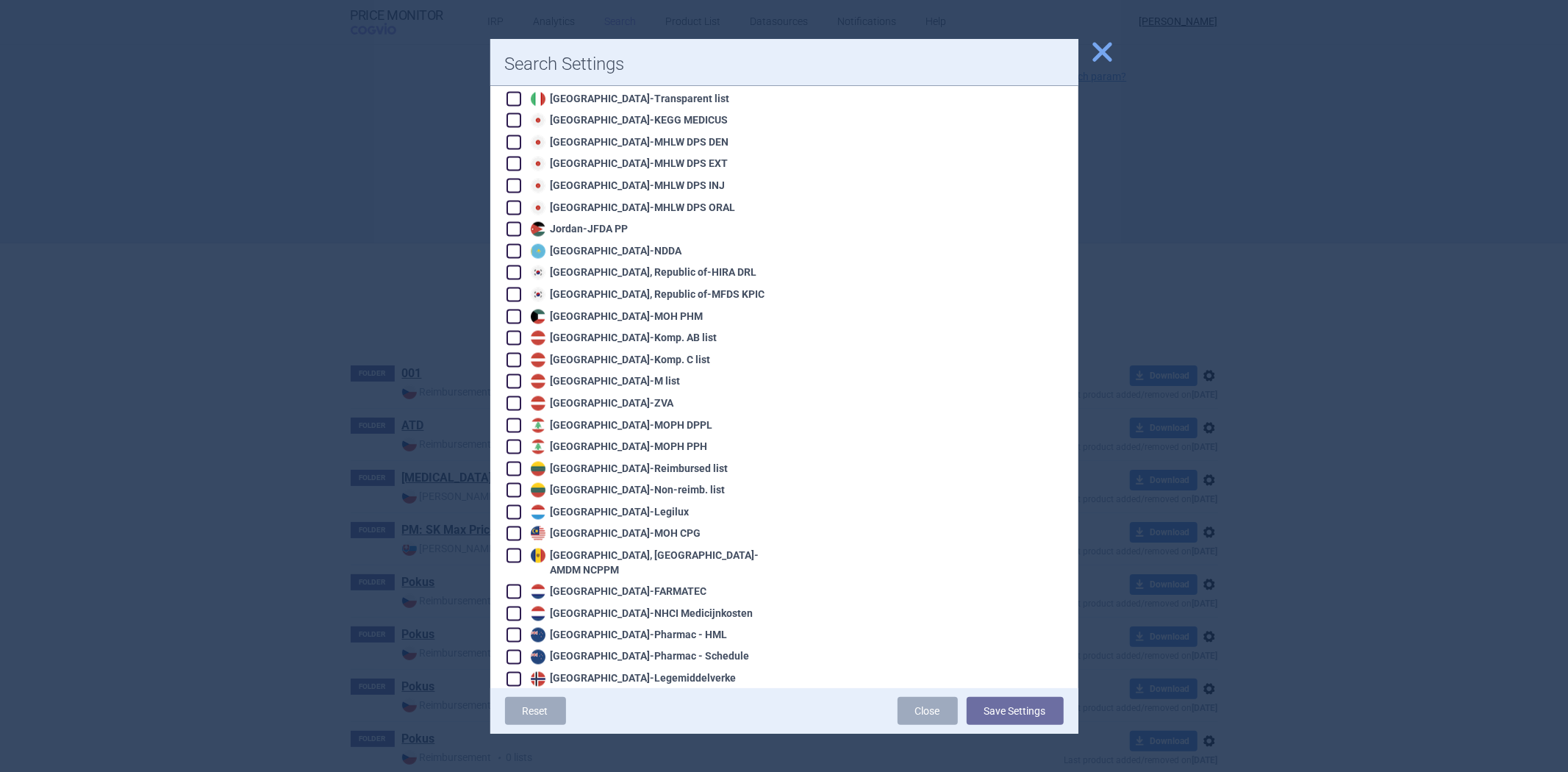
scroll to position [2042, 0]
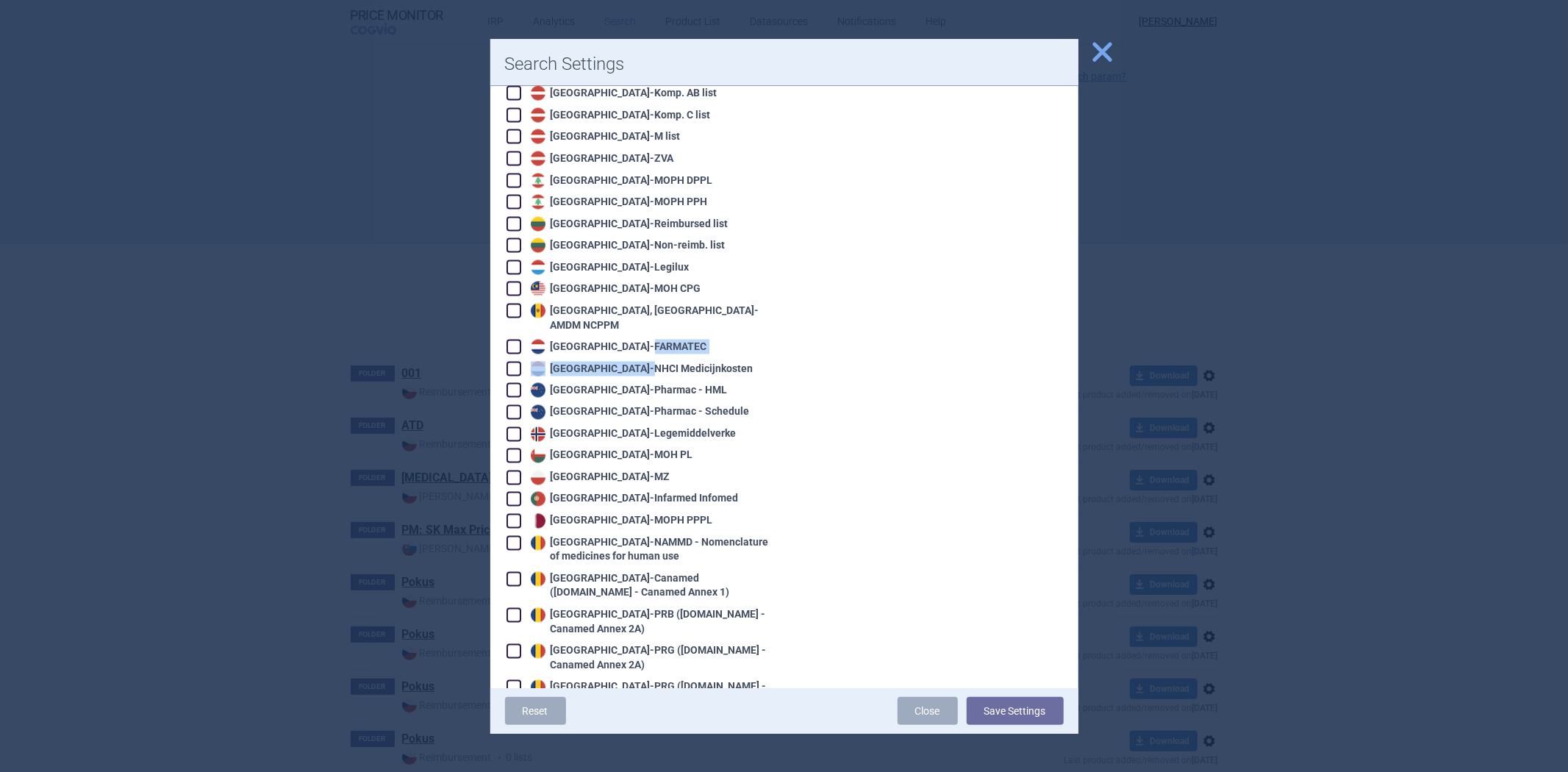
drag, startPoint x: 609, startPoint y: 331, endPoint x: 609, endPoint y: 310, distance: 21.0
click at [609, 310] on div "Algeria - Pharm'Net Australia - PBS Australia - PBS EFC Austria - Apo-Warenv.I …" at bounding box center [637, 6] width 264 height 3640
click at [609, 340] on div "Netherlands - FARMATEC" at bounding box center [617, 346] width 180 height 14
checkbox input "true"
click at [1026, 714] on button "Save Settings" at bounding box center [1015, 710] width 97 height 28
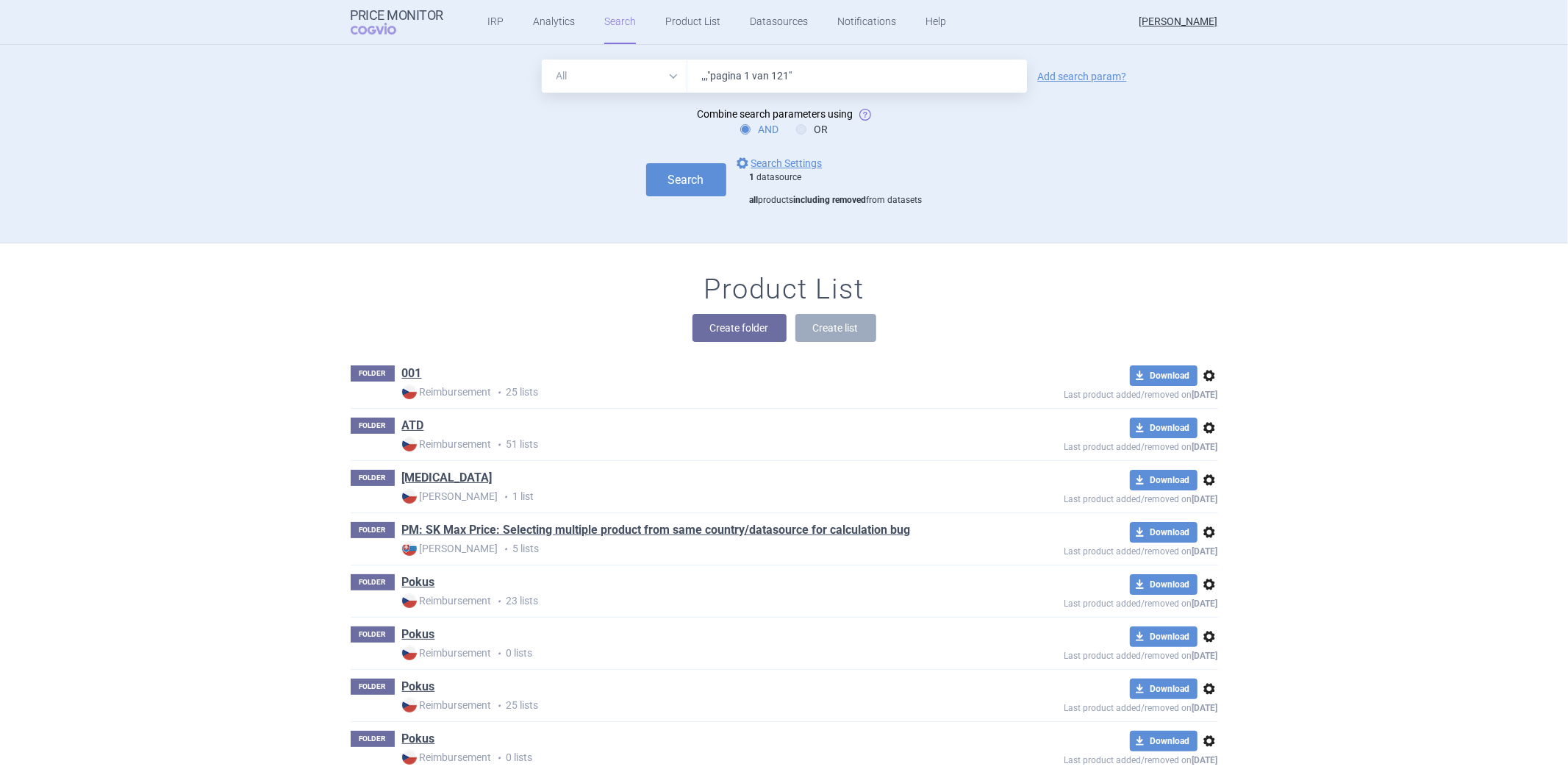
click at [662, 202] on div "Search options Search Settings 1 datasource all products including removed from…" at bounding box center [784, 180] width 867 height 52
click at [669, 185] on button "Search" at bounding box center [686, 179] width 80 height 33
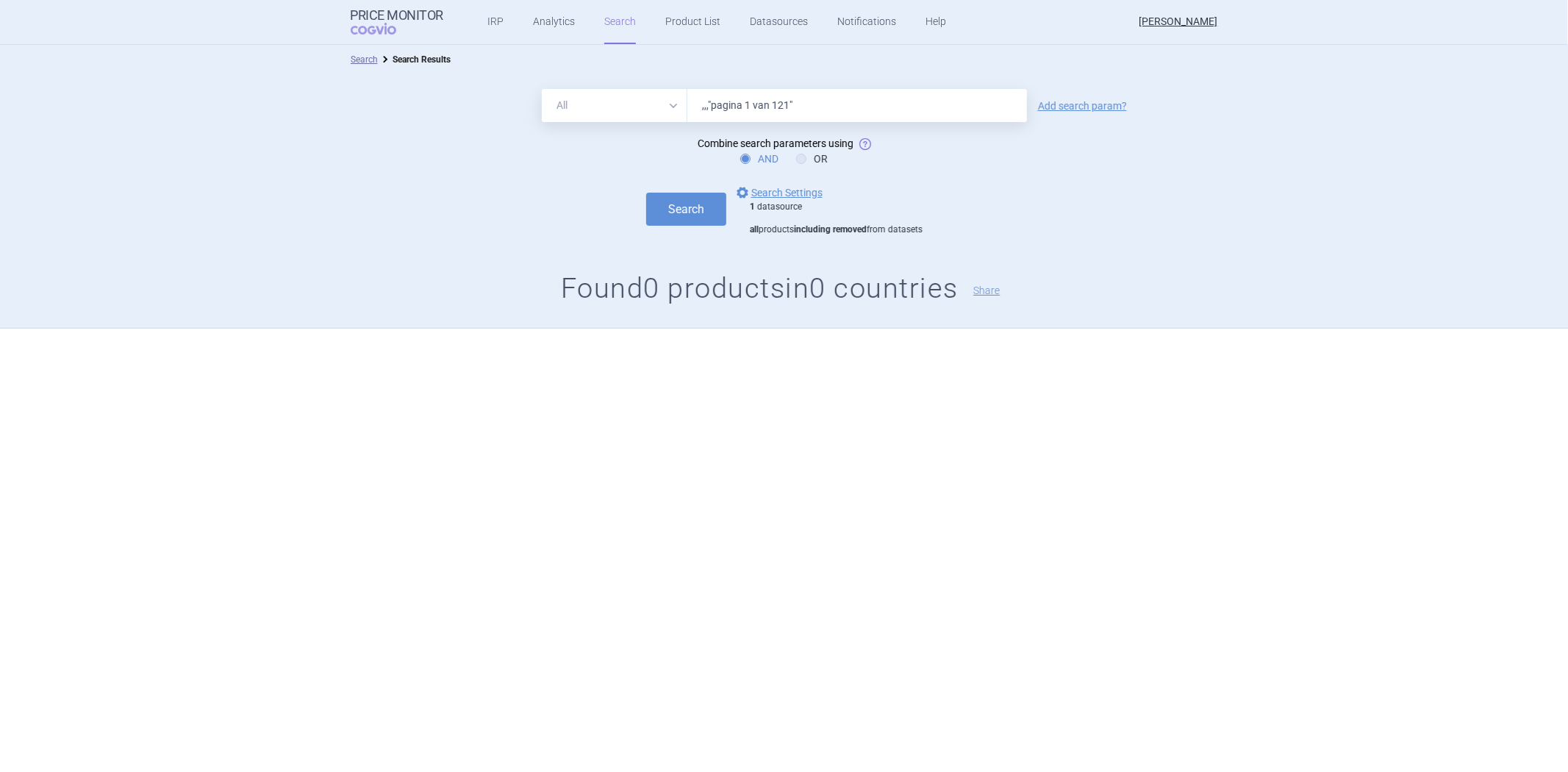
drag, startPoint x: 713, startPoint y: 103, endPoint x: 696, endPoint y: 109, distance: 18.0
click at [696, 109] on input ",,,"pagina 1 van 121"" at bounding box center [857, 105] width 340 height 33
drag, startPoint x: 792, startPoint y: 101, endPoint x: 736, endPoint y: 103, distance: 56.0
click at [736, 103] on input "pagina 1 van 121"" at bounding box center [857, 105] width 340 height 33
type input "pagina"
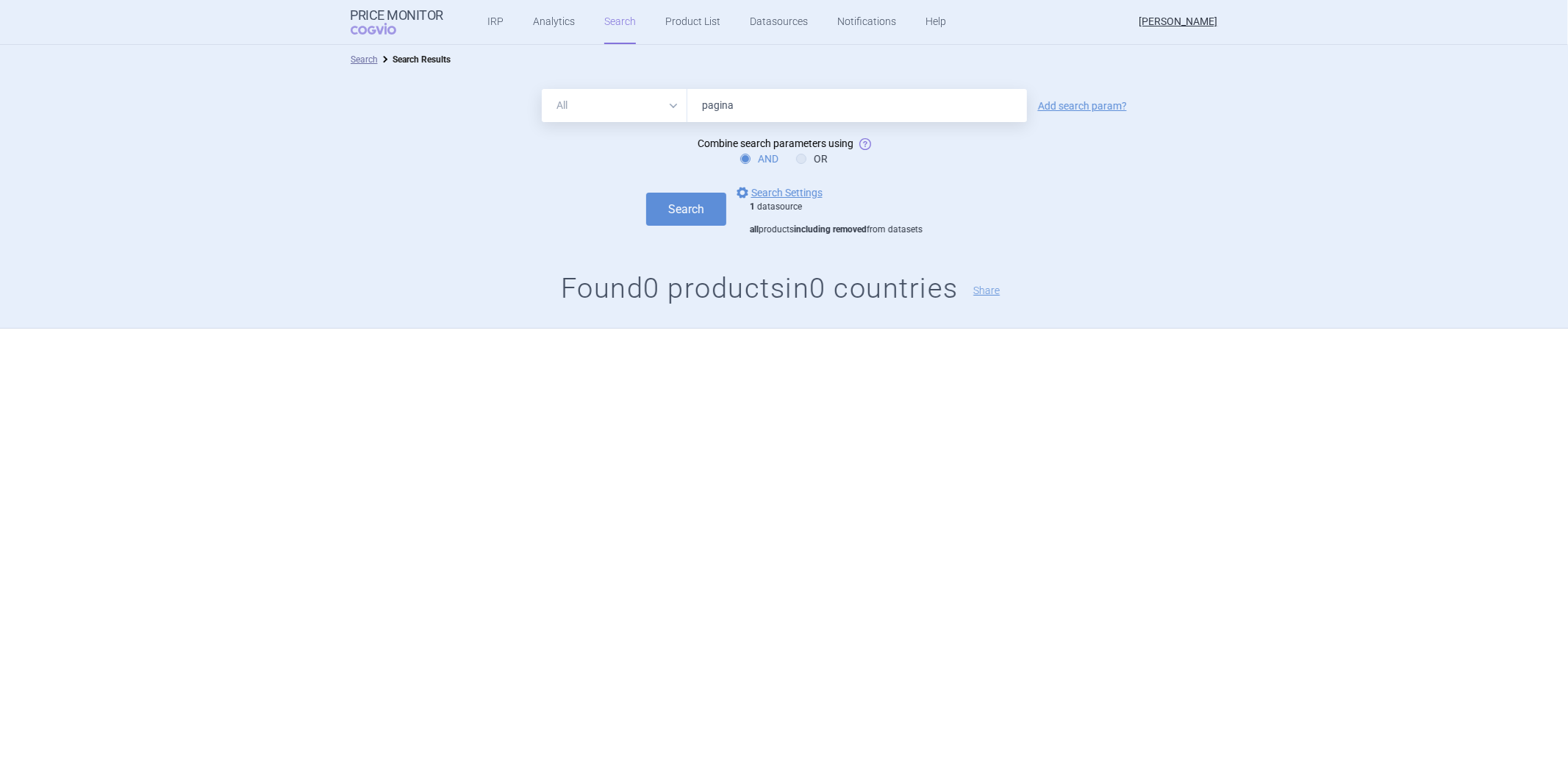
click at [646, 193] on button "Search" at bounding box center [686, 209] width 80 height 33
